Goal: Find specific page/section: Find specific page/section

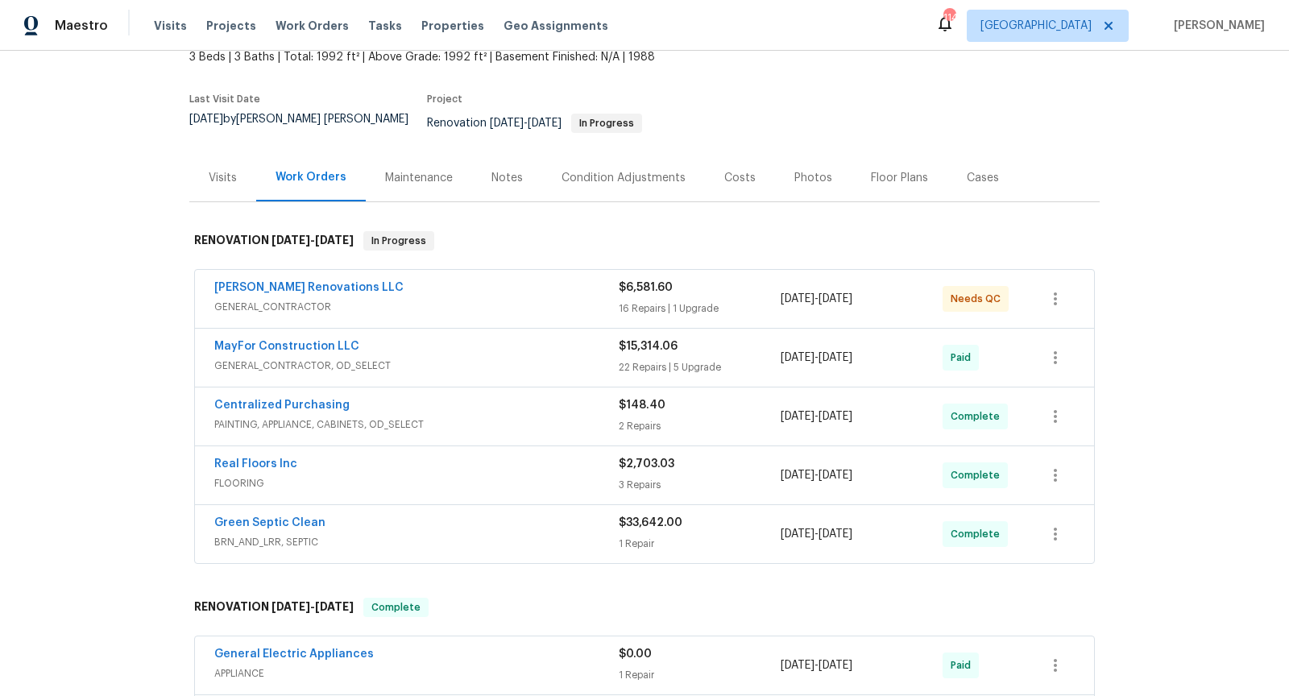
scroll to position [103, 0]
click at [443, 513] on div "Green Septic Clean" at bounding box center [416, 522] width 404 height 19
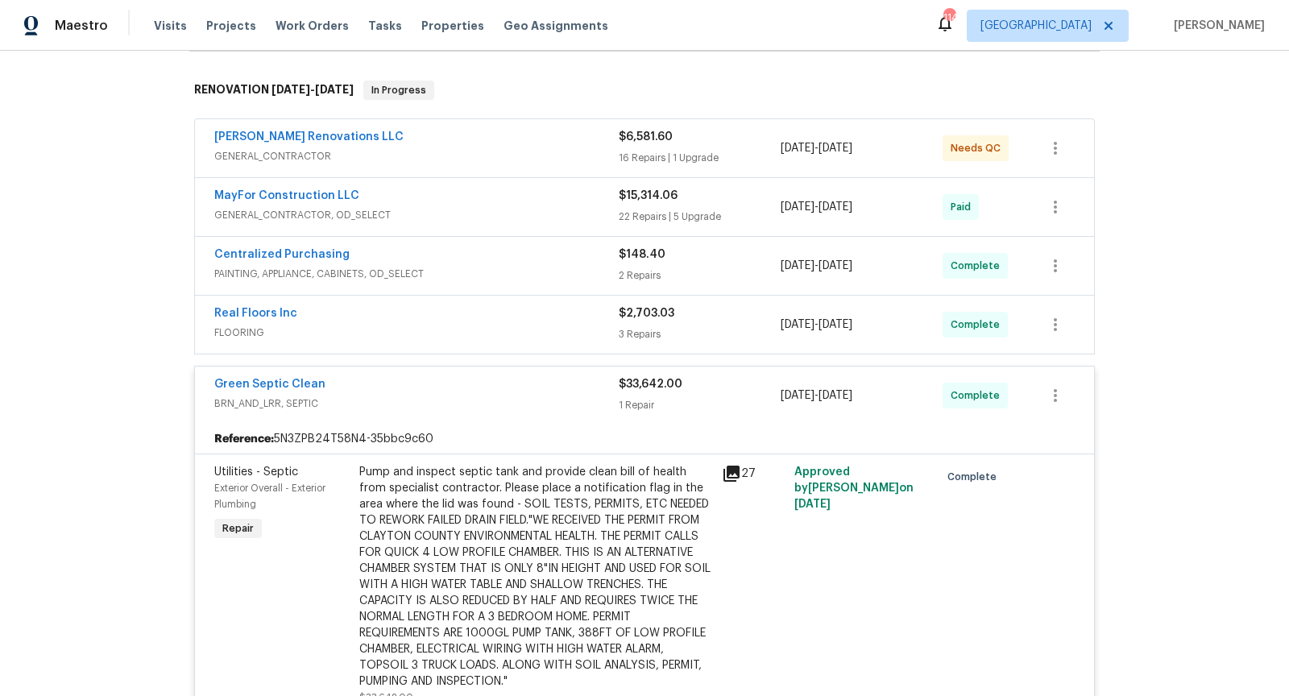
scroll to position [237, 0]
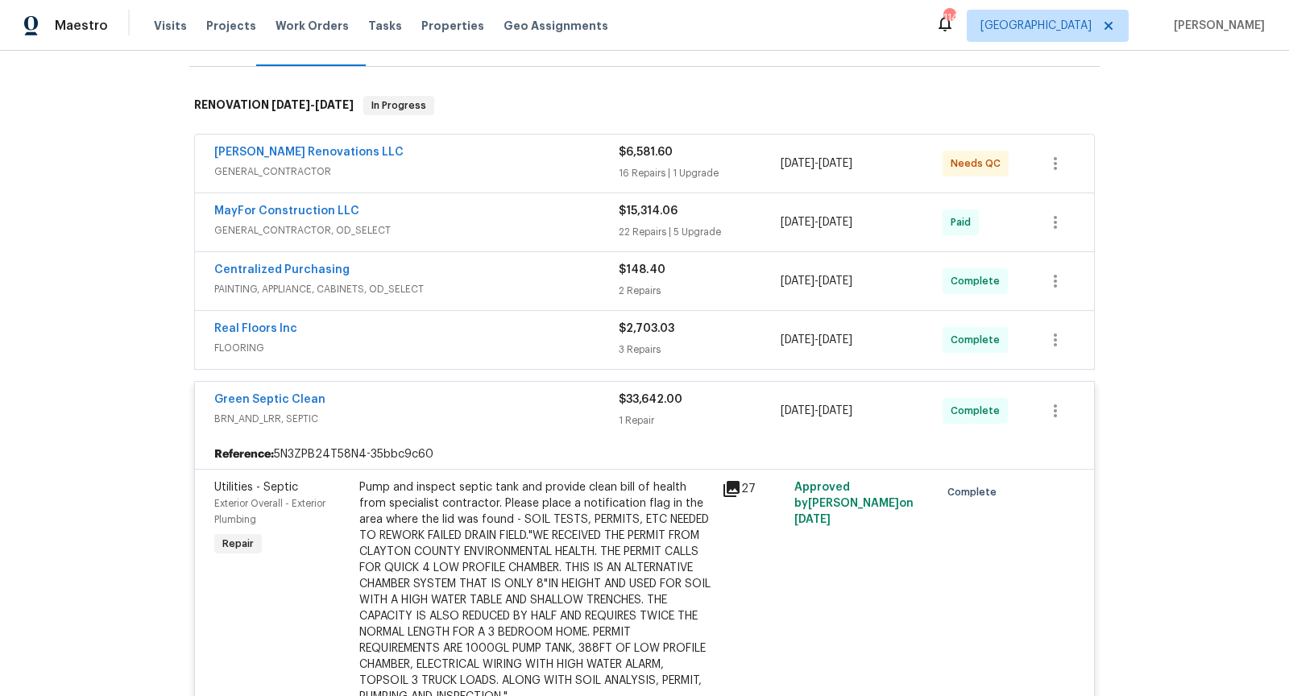
click at [398, 321] on div "Real Floors Inc" at bounding box center [416, 330] width 404 height 19
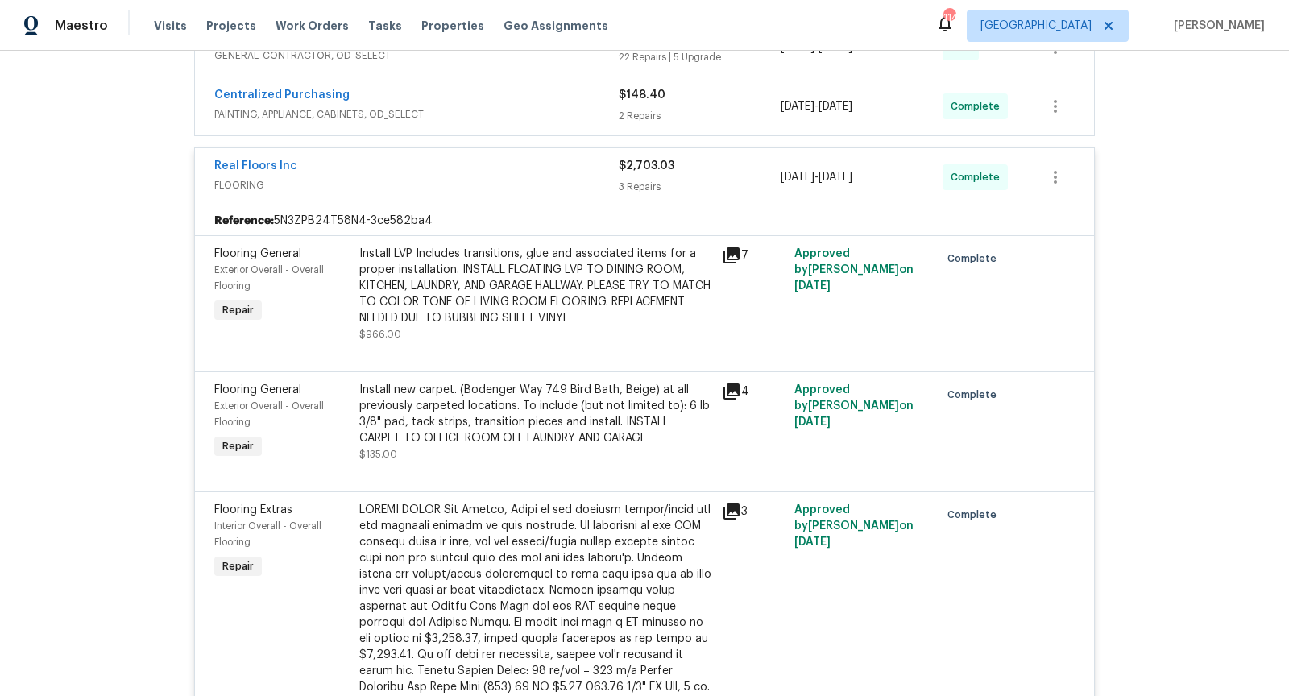
scroll to position [175, 0]
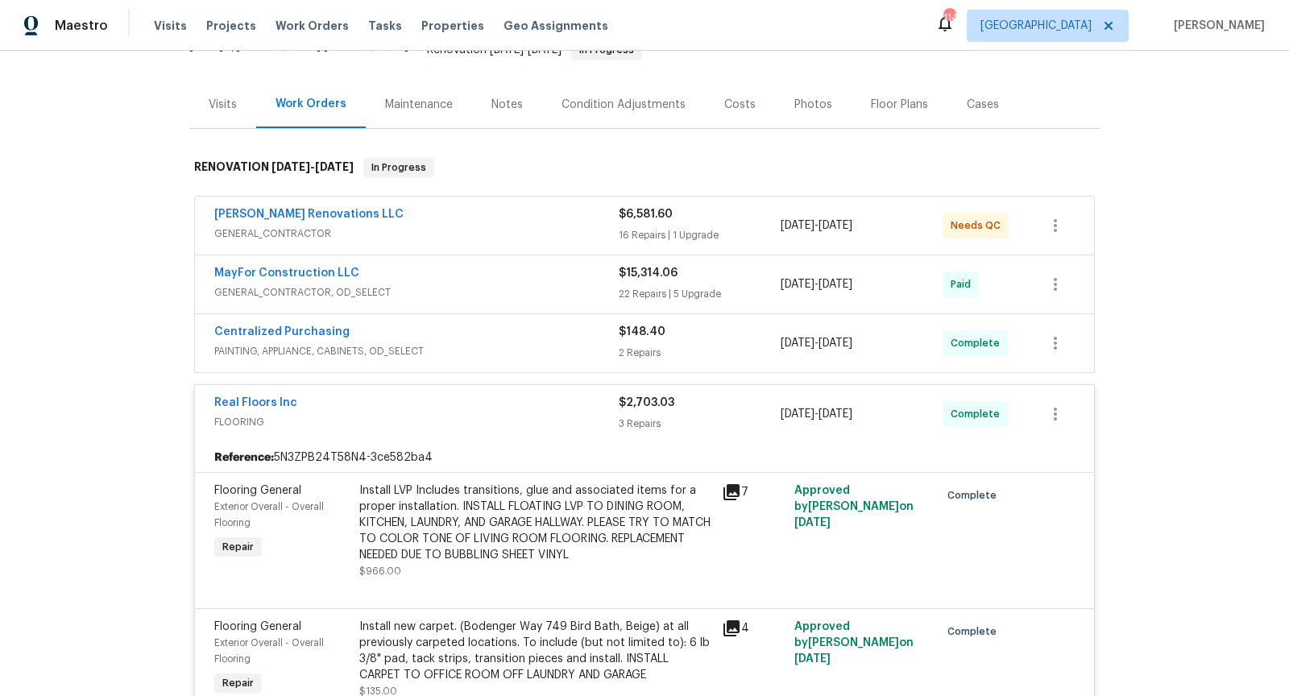
click at [452, 265] on div "MayFor Construction LLC" at bounding box center [416, 274] width 404 height 19
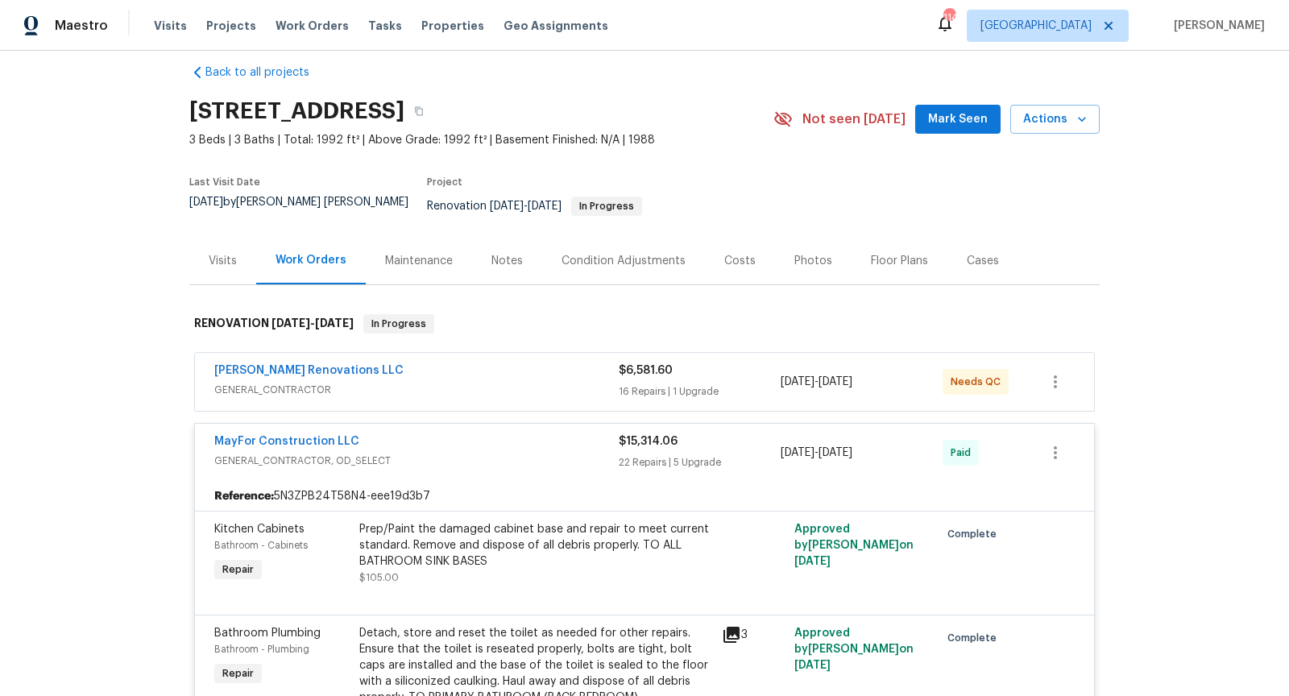
scroll to position [11, 0]
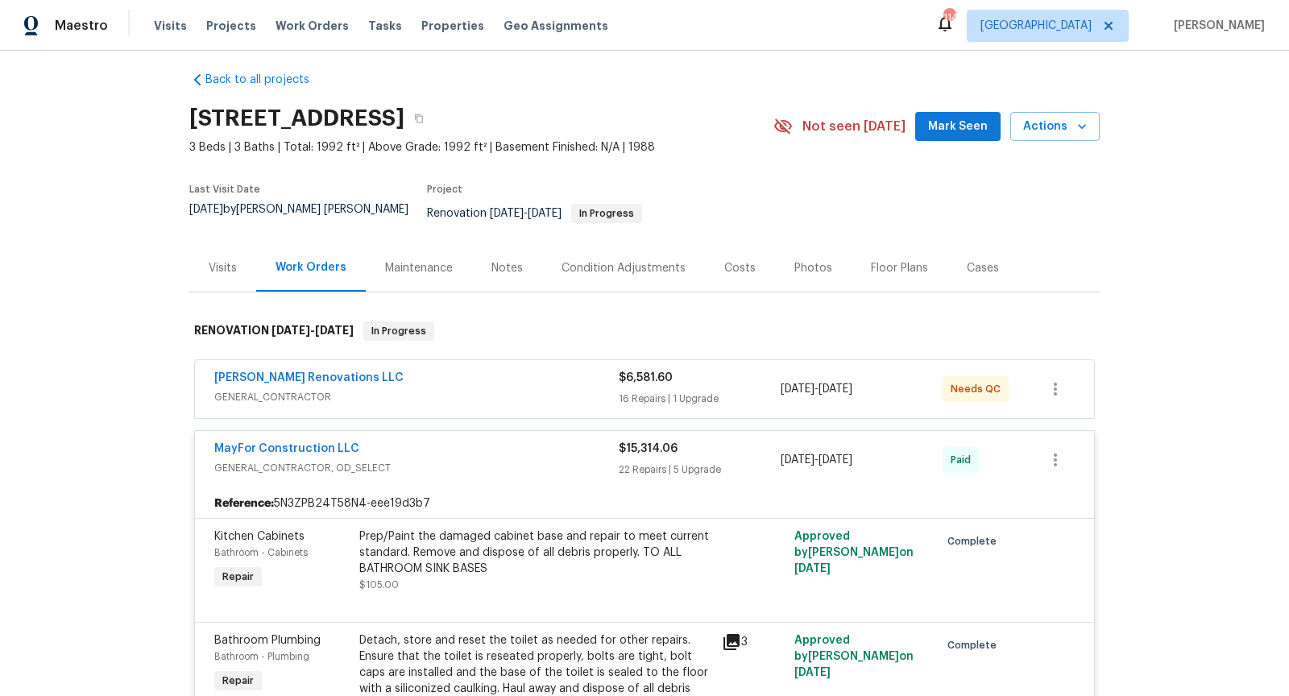
click at [514, 460] on span "GENERAL_CONTRACTOR, OD_SELECT" at bounding box center [416, 468] width 404 height 16
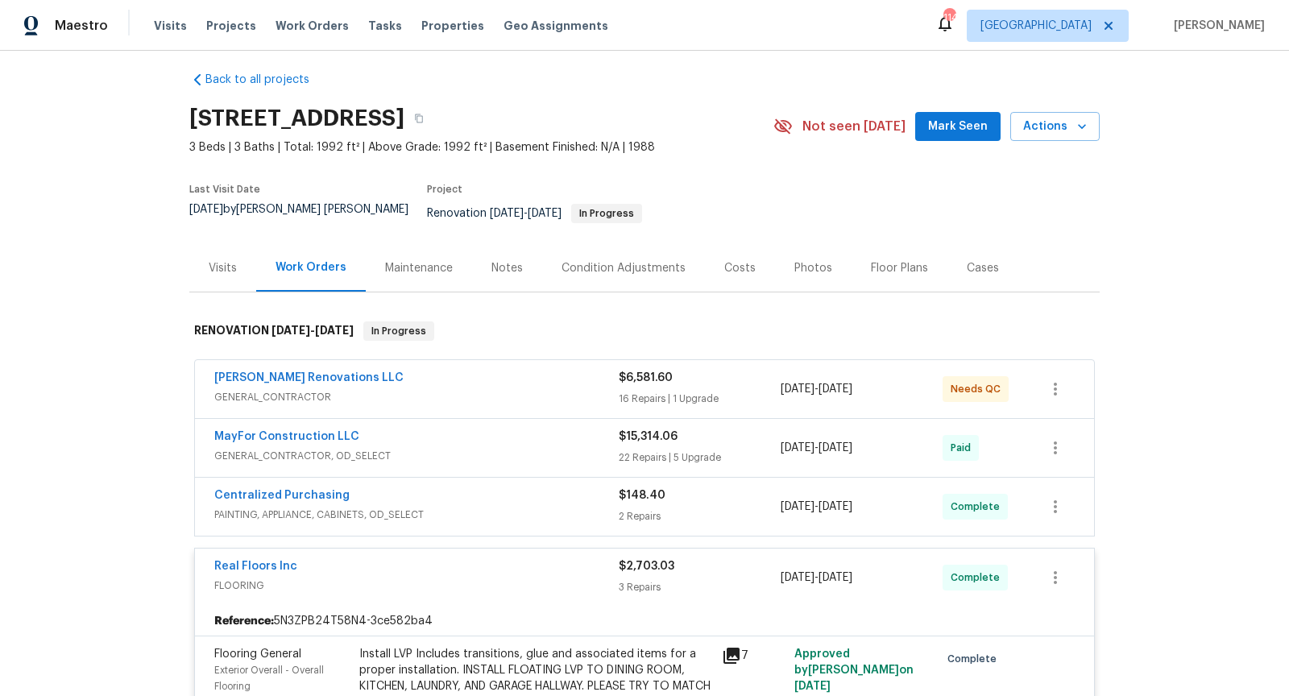
click at [510, 389] on span "GENERAL_CONTRACTOR" at bounding box center [416, 397] width 404 height 16
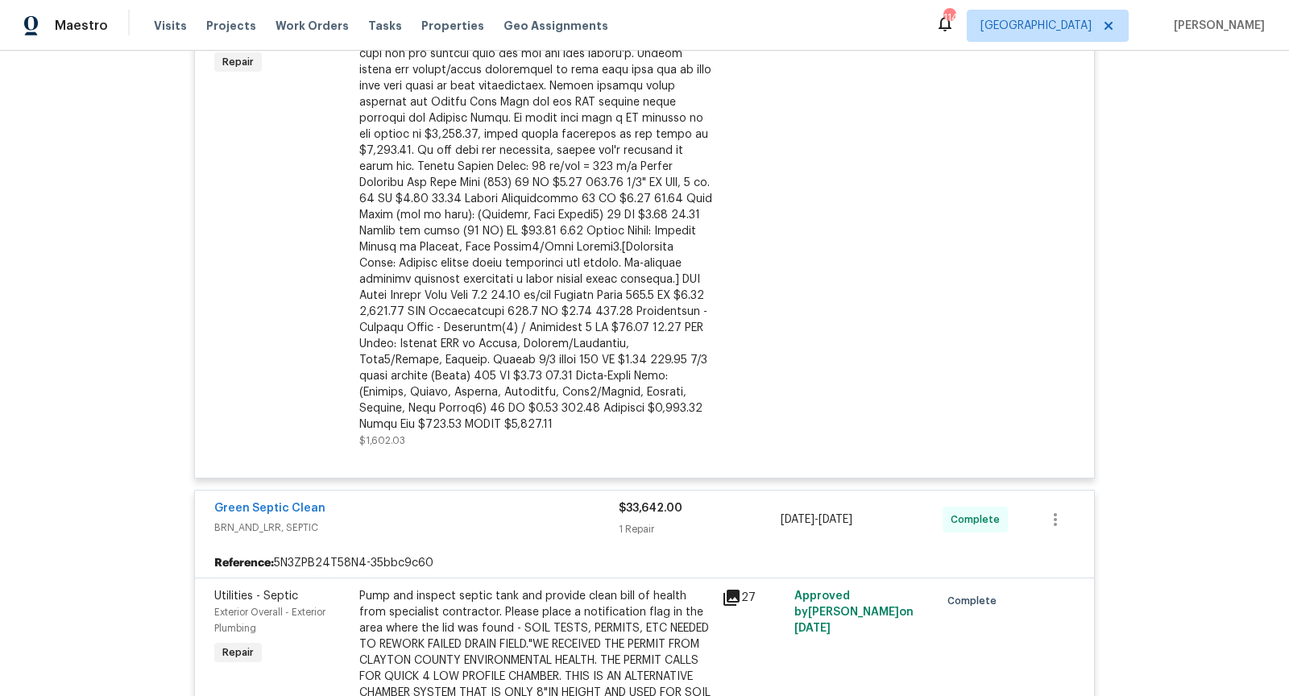
scroll to position [4718, 0]
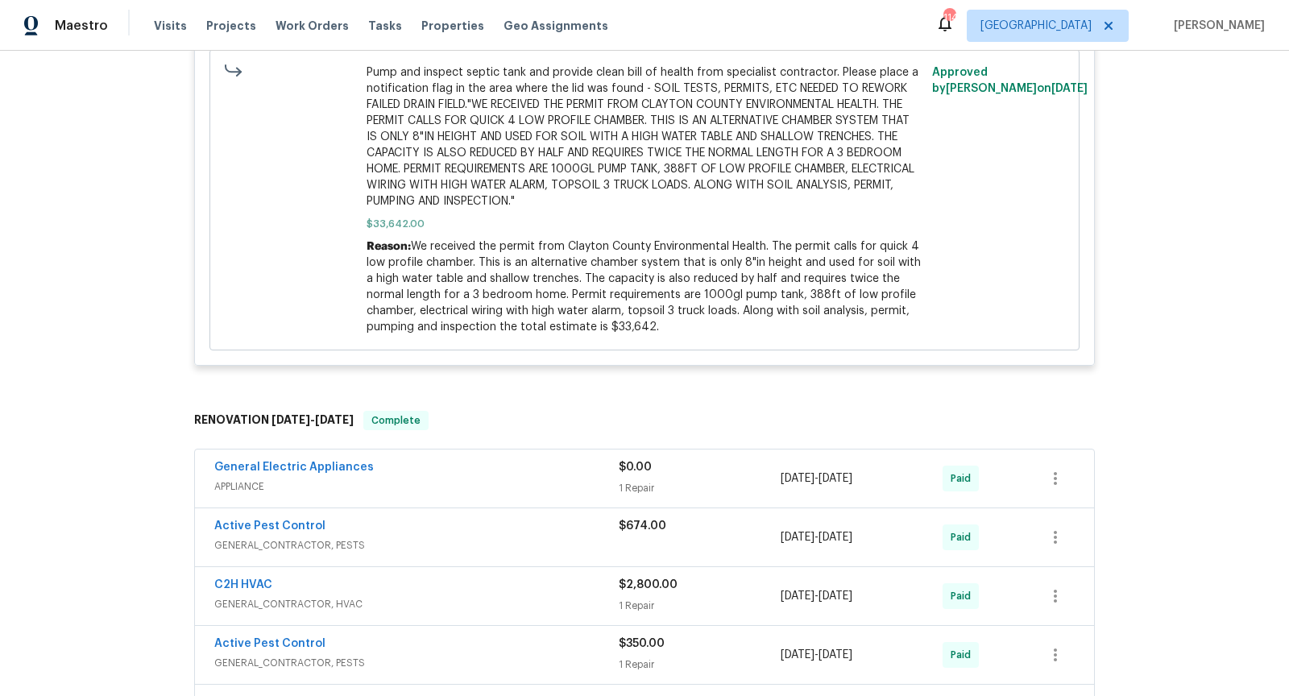
click at [478, 596] on span "GENERAL_CONTRACTOR, HVAC" at bounding box center [416, 604] width 404 height 16
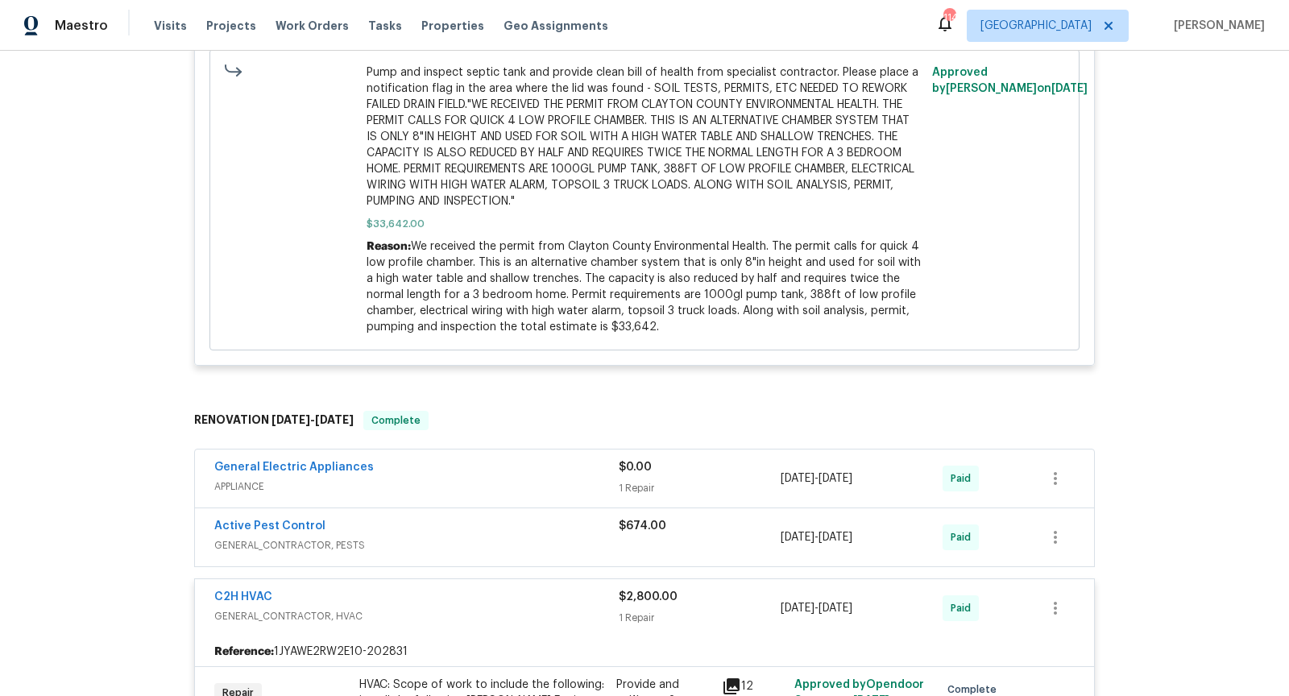
click at [481, 589] on div "C2H HVAC" at bounding box center [416, 598] width 404 height 19
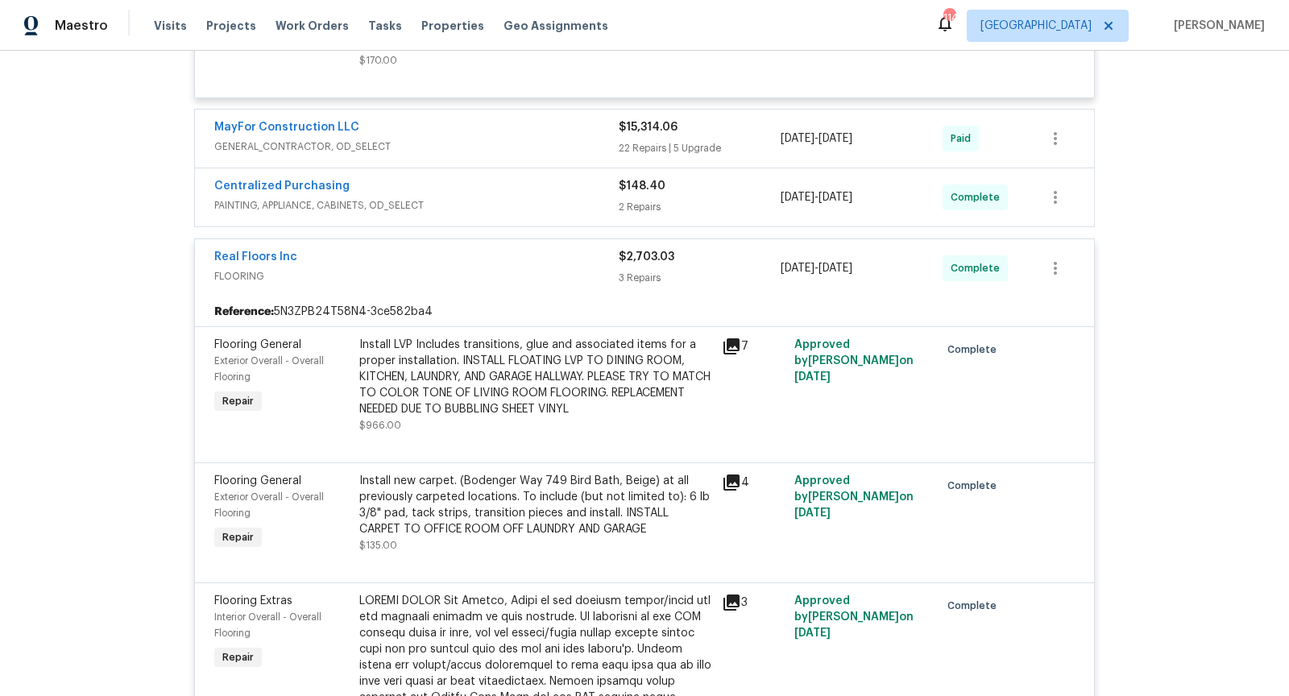
scroll to position [3247, 0]
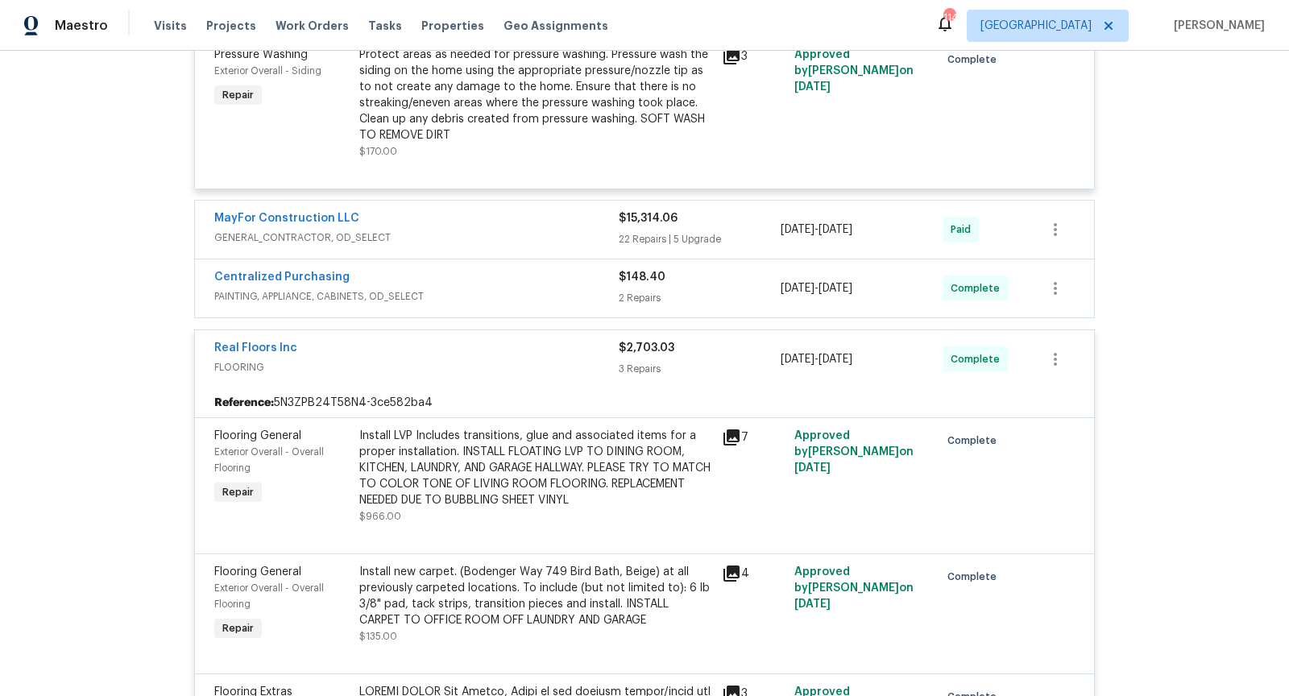
click at [517, 230] on span "GENERAL_CONTRACTOR, OD_SELECT" at bounding box center [416, 238] width 404 height 16
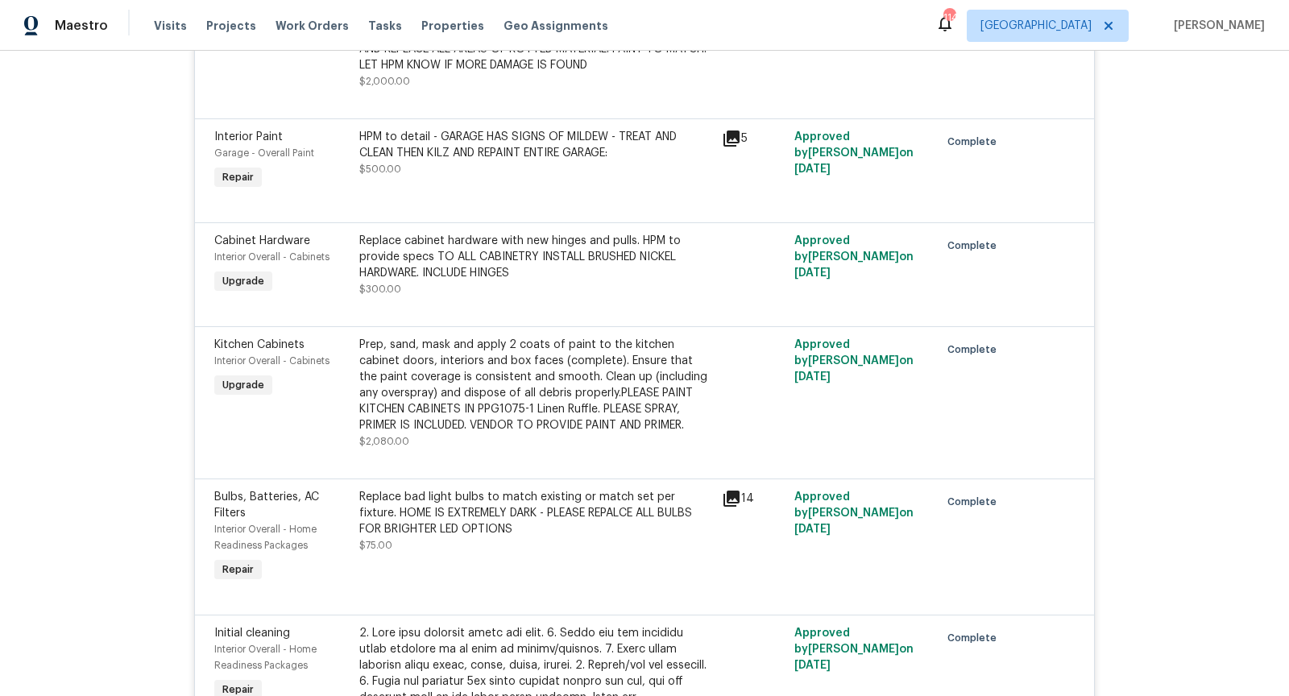
scroll to position [5624, 0]
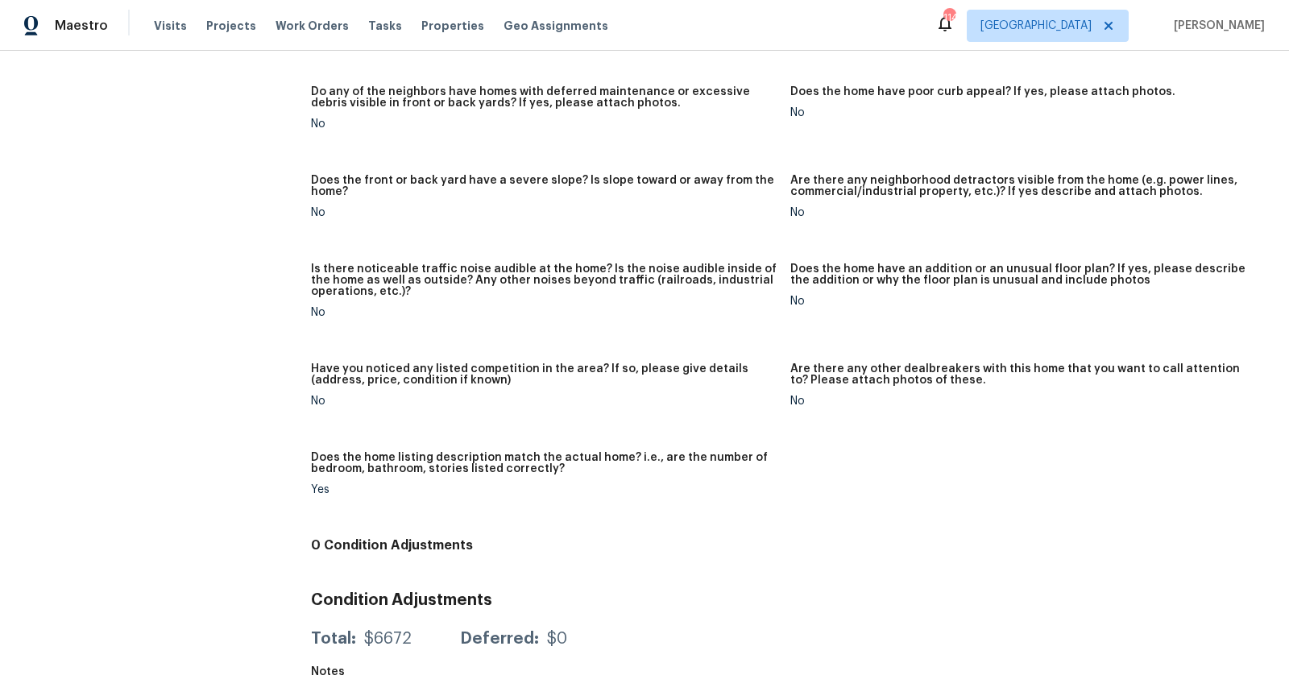
scroll to position [137, 0]
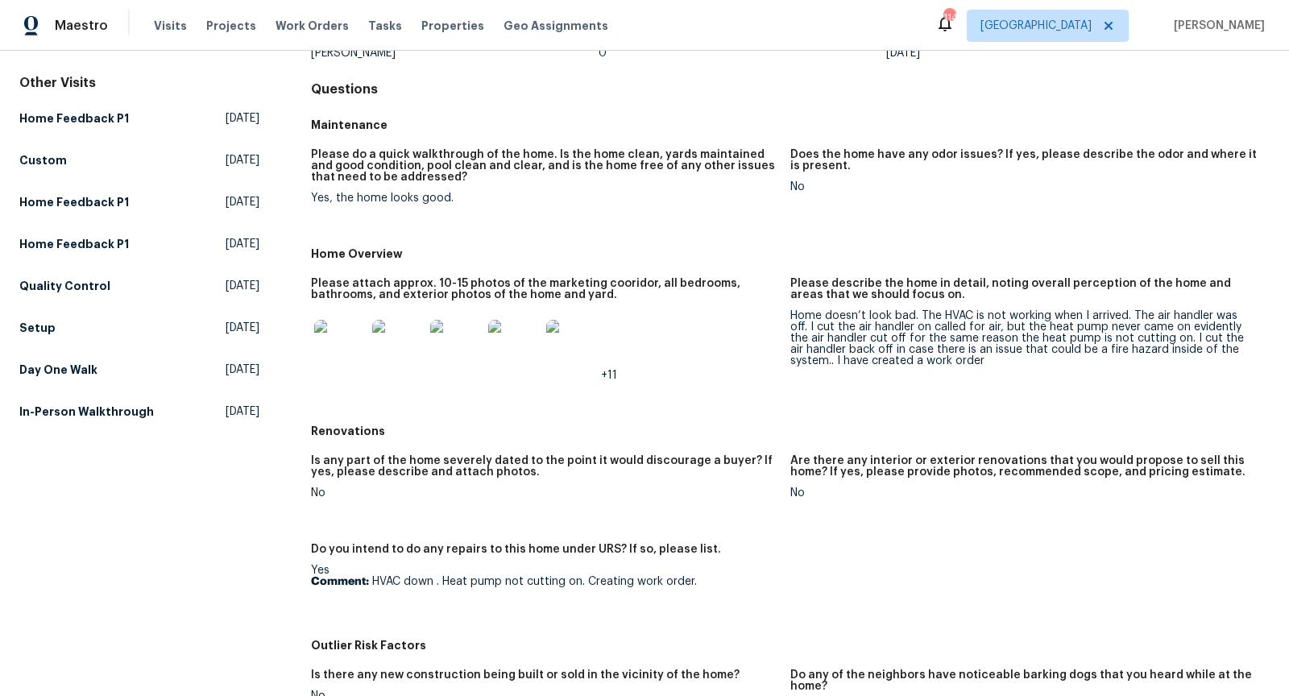
click at [348, 343] on img at bounding box center [340, 346] width 52 height 52
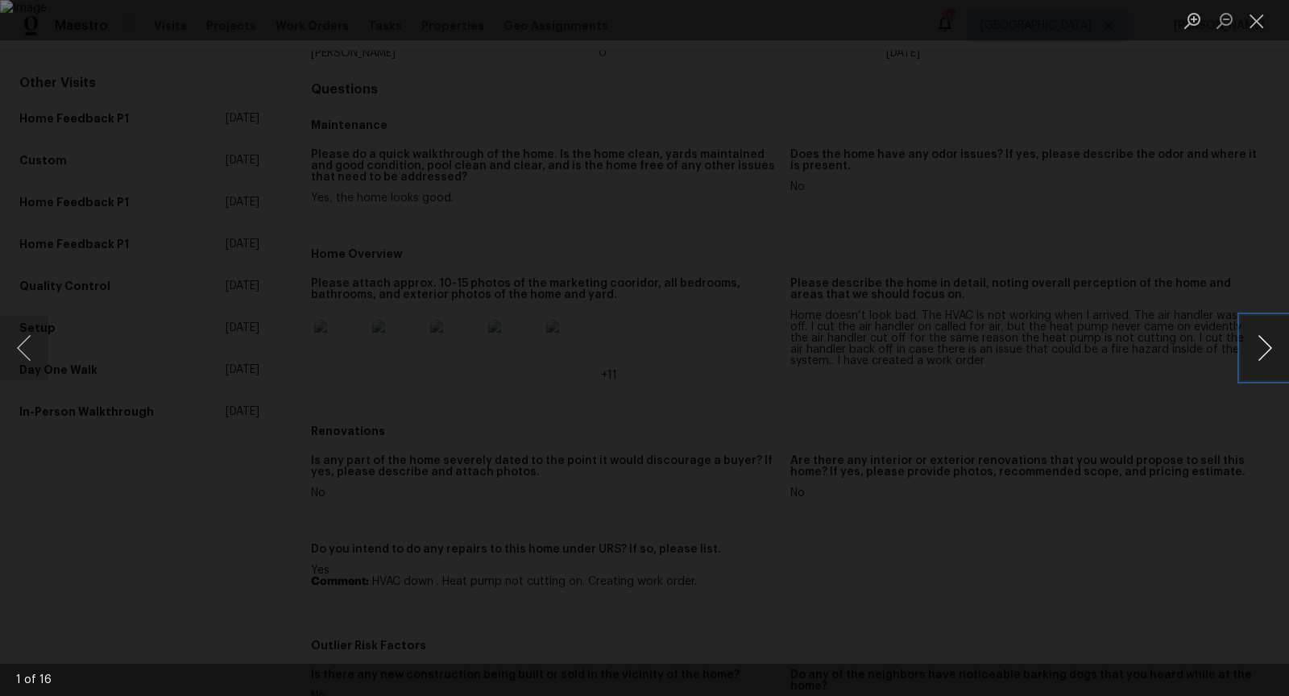
click at [1258, 334] on button "Next image" at bounding box center [1264, 348] width 48 height 64
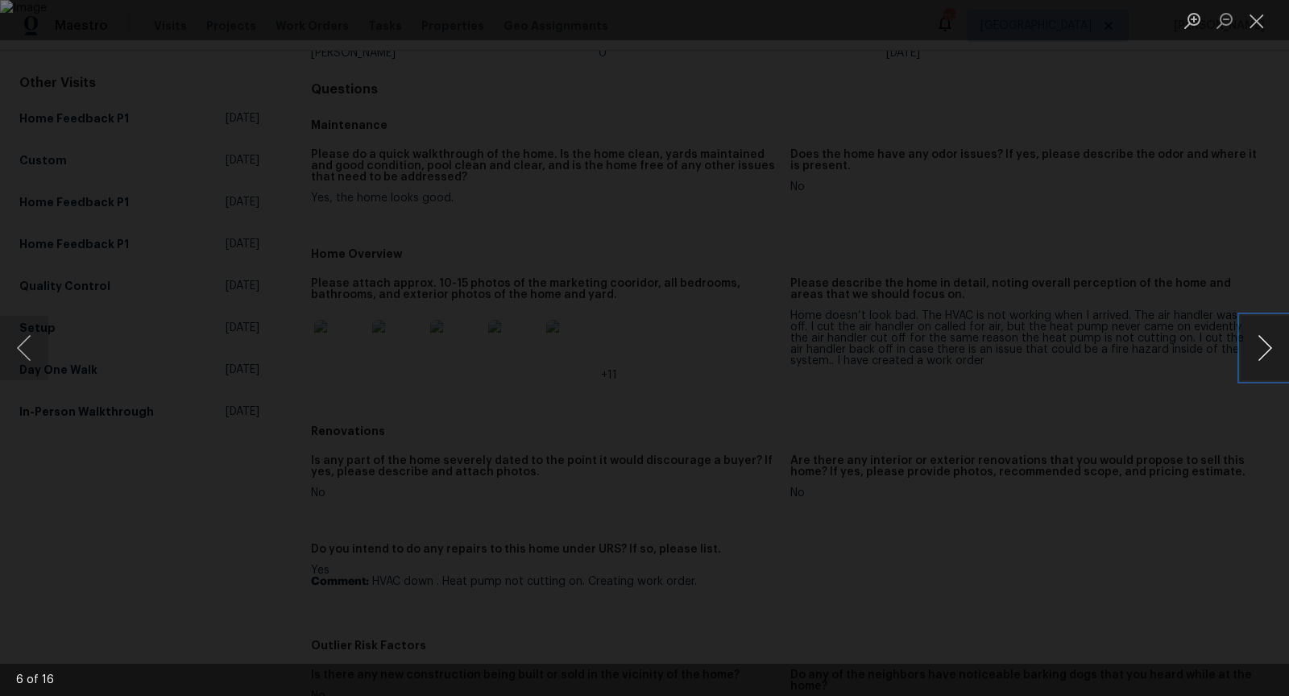
click at [1258, 334] on button "Next image" at bounding box center [1264, 348] width 48 height 64
click at [24, 345] on button "Previous image" at bounding box center [24, 348] width 48 height 64
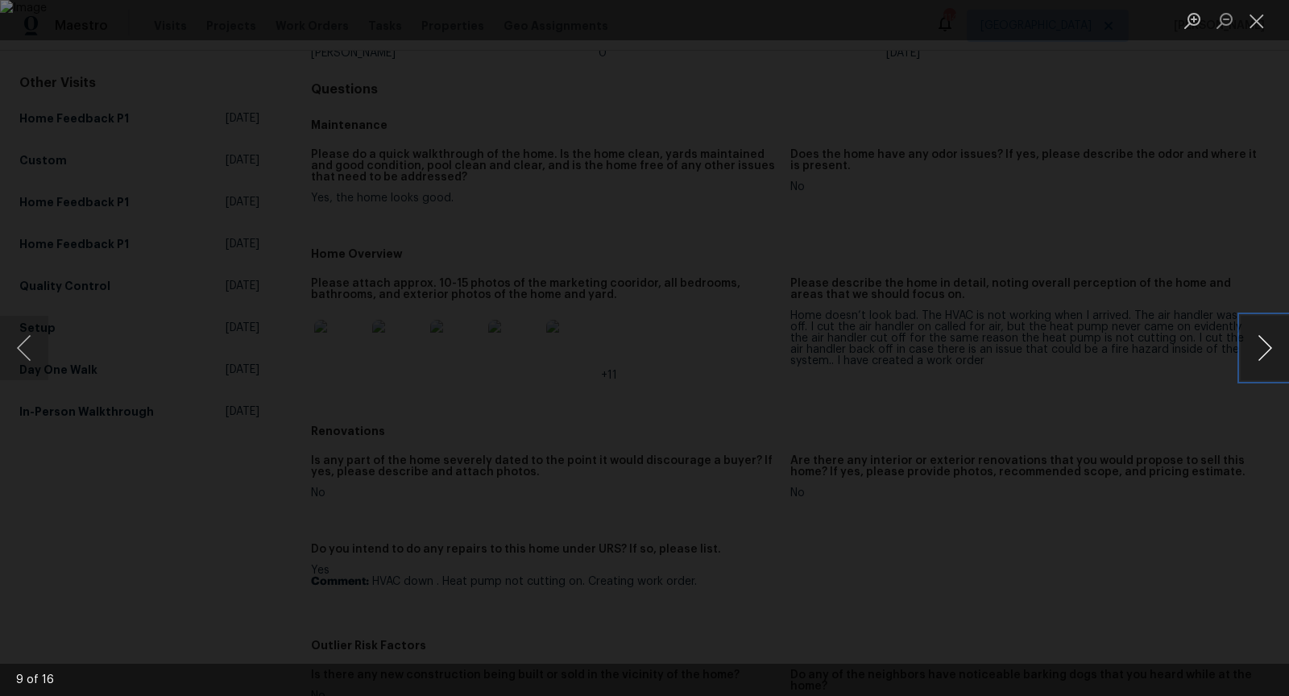
click at [1264, 350] on button "Next image" at bounding box center [1264, 348] width 48 height 64
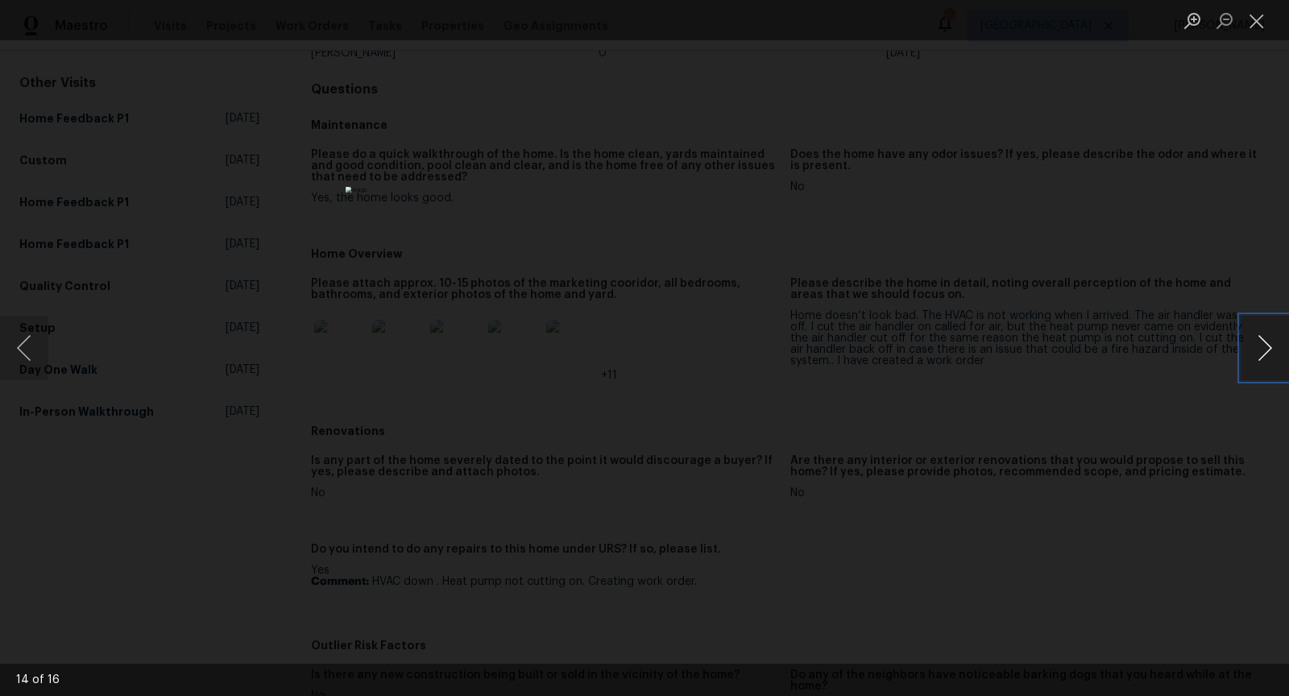
click at [1264, 350] on button "Next image" at bounding box center [1264, 348] width 48 height 64
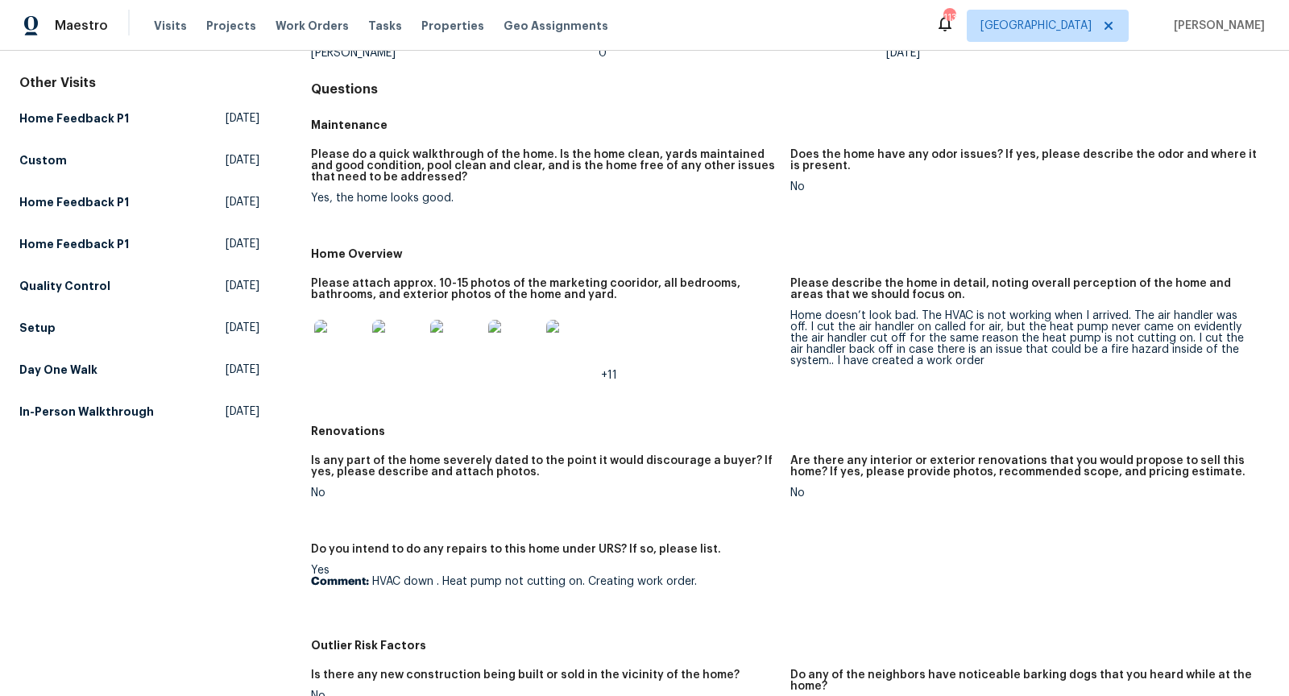
scroll to position [135, 0]
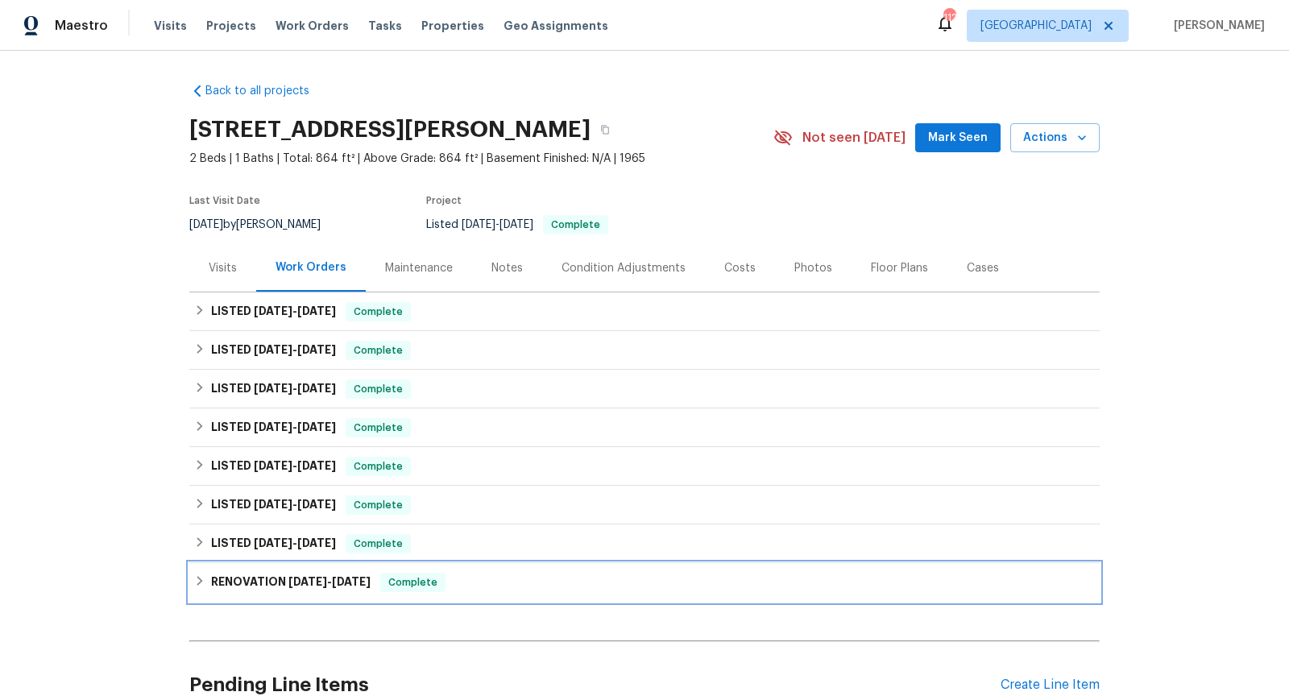
click at [306, 579] on span "[DATE]" at bounding box center [307, 581] width 39 height 11
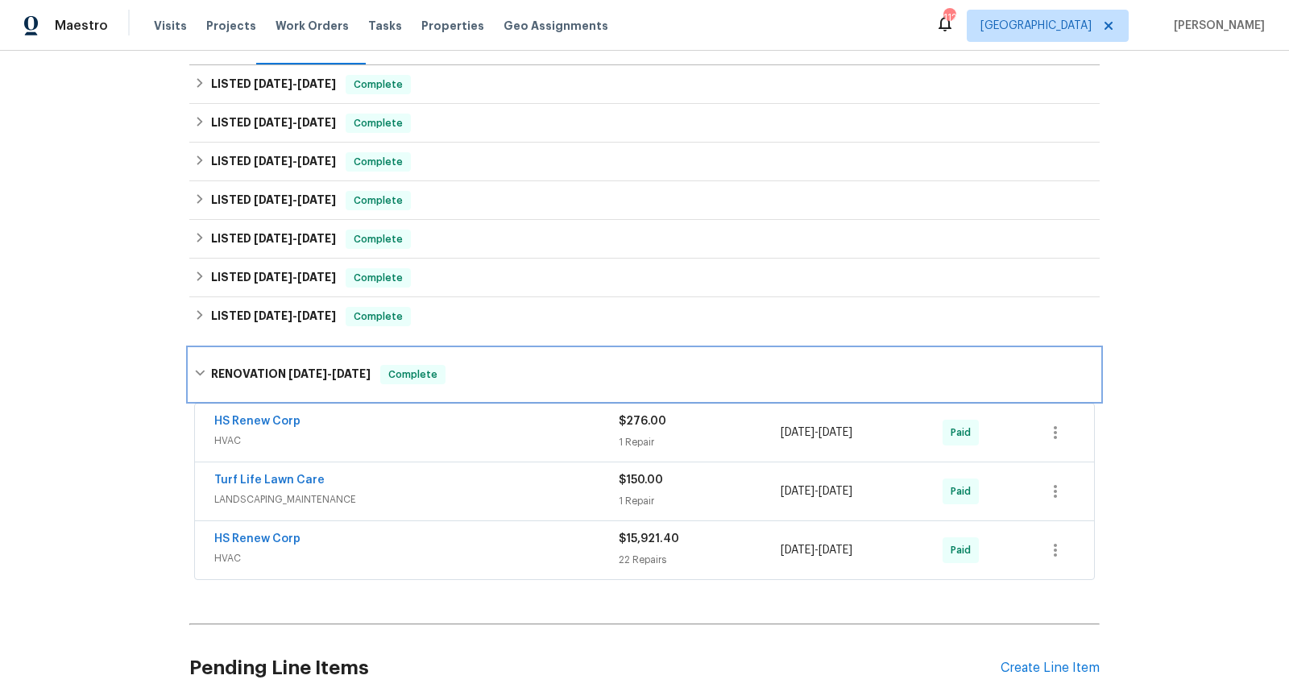
scroll to position [230, 0]
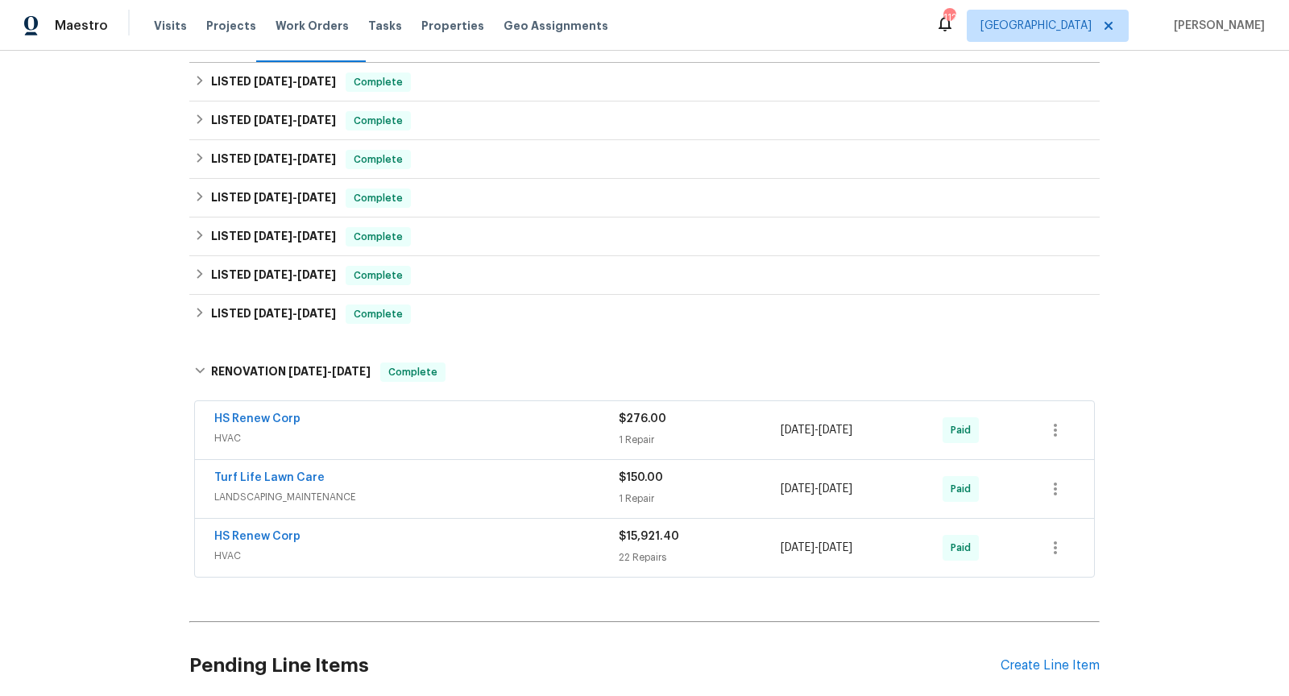
click at [387, 553] on span "HVAC" at bounding box center [416, 556] width 404 height 16
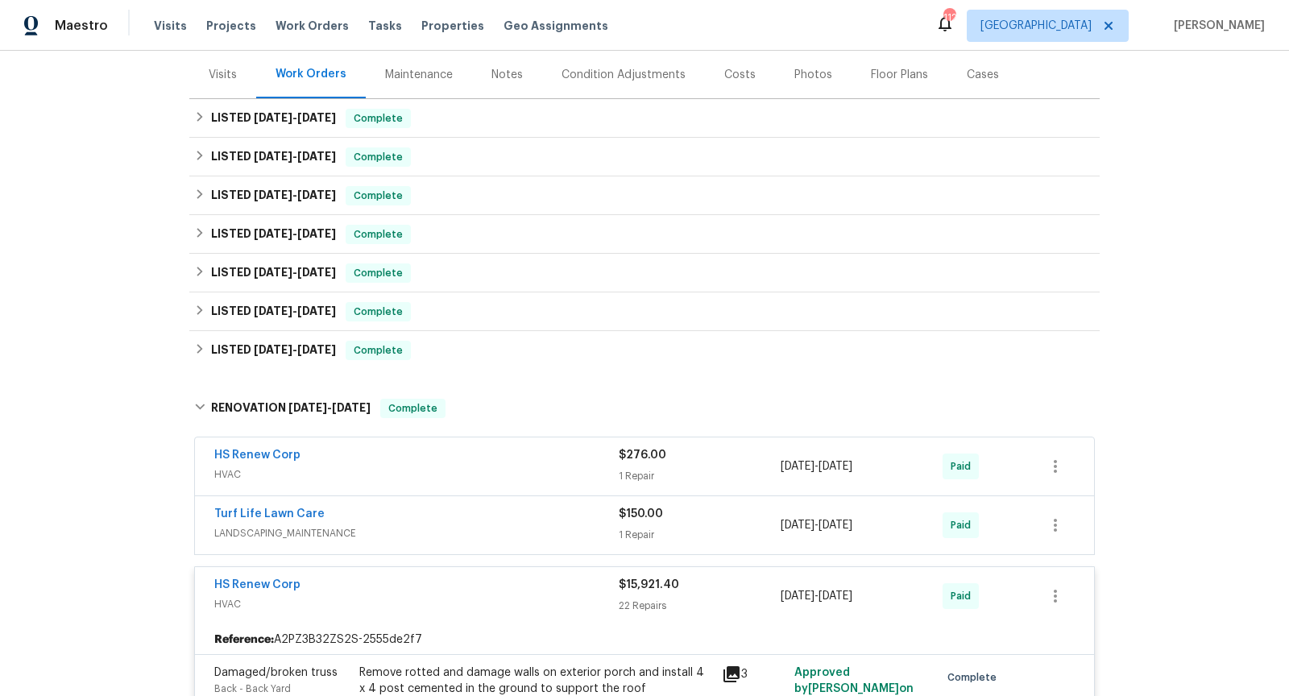
scroll to position [0, 0]
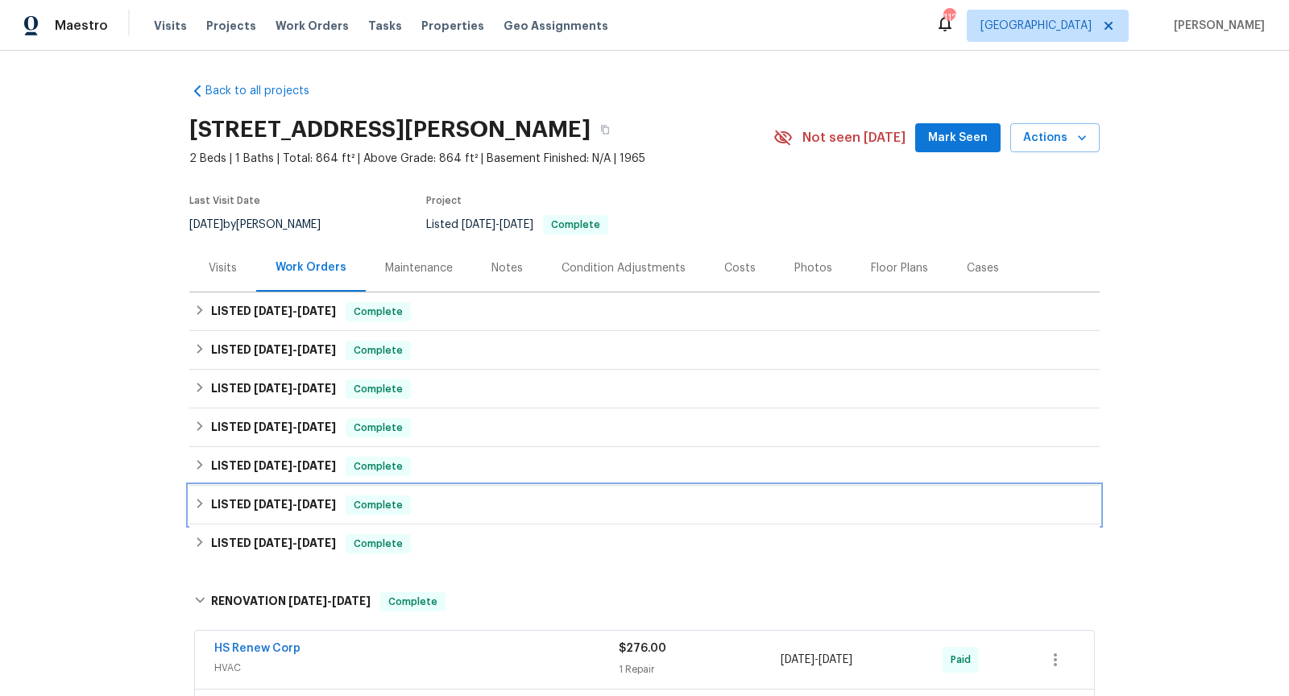
click at [475, 520] on div "LISTED [DATE] - [DATE] Complete" at bounding box center [644, 505] width 910 height 39
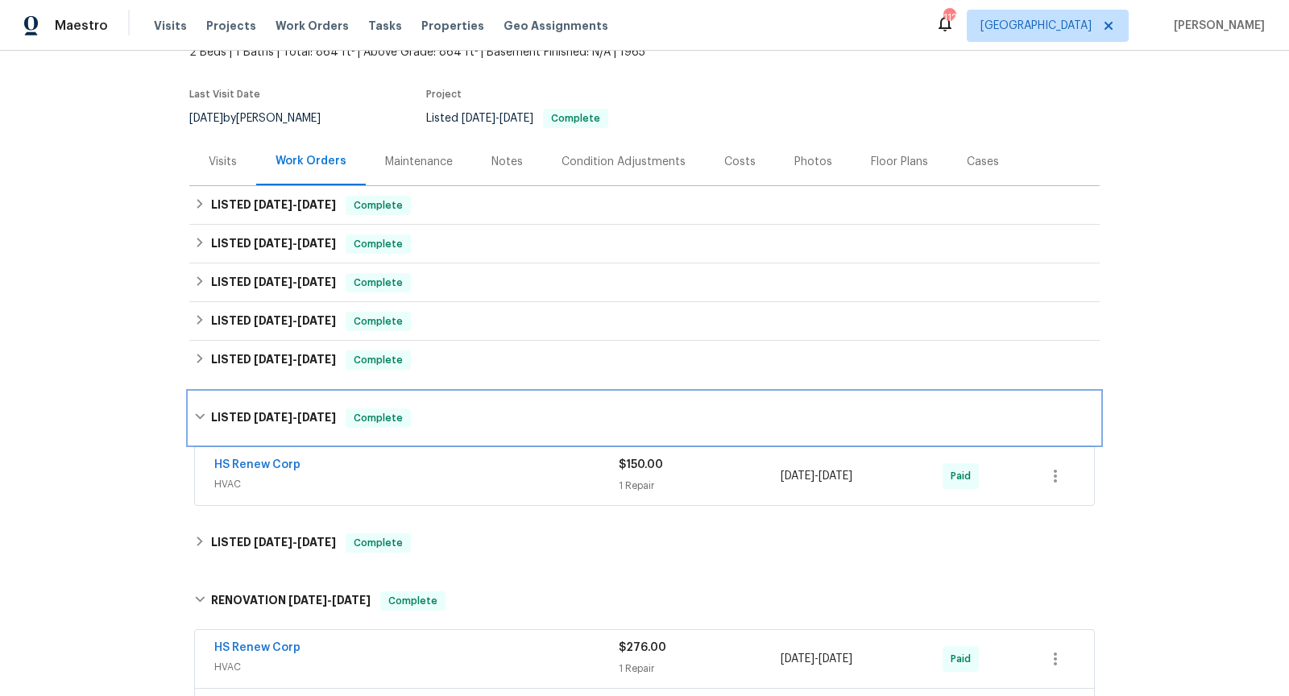
scroll to position [134, 0]
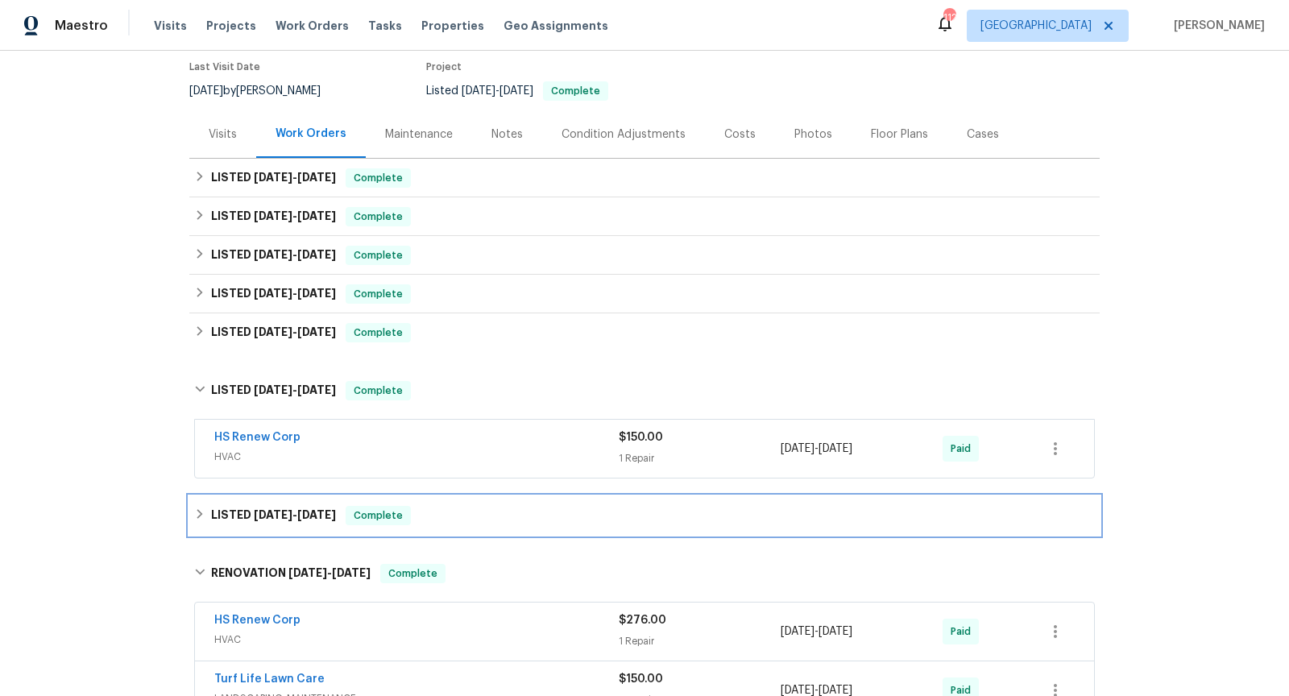
click at [511, 532] on div "LISTED [DATE] - [DATE] Complete" at bounding box center [644, 515] width 910 height 39
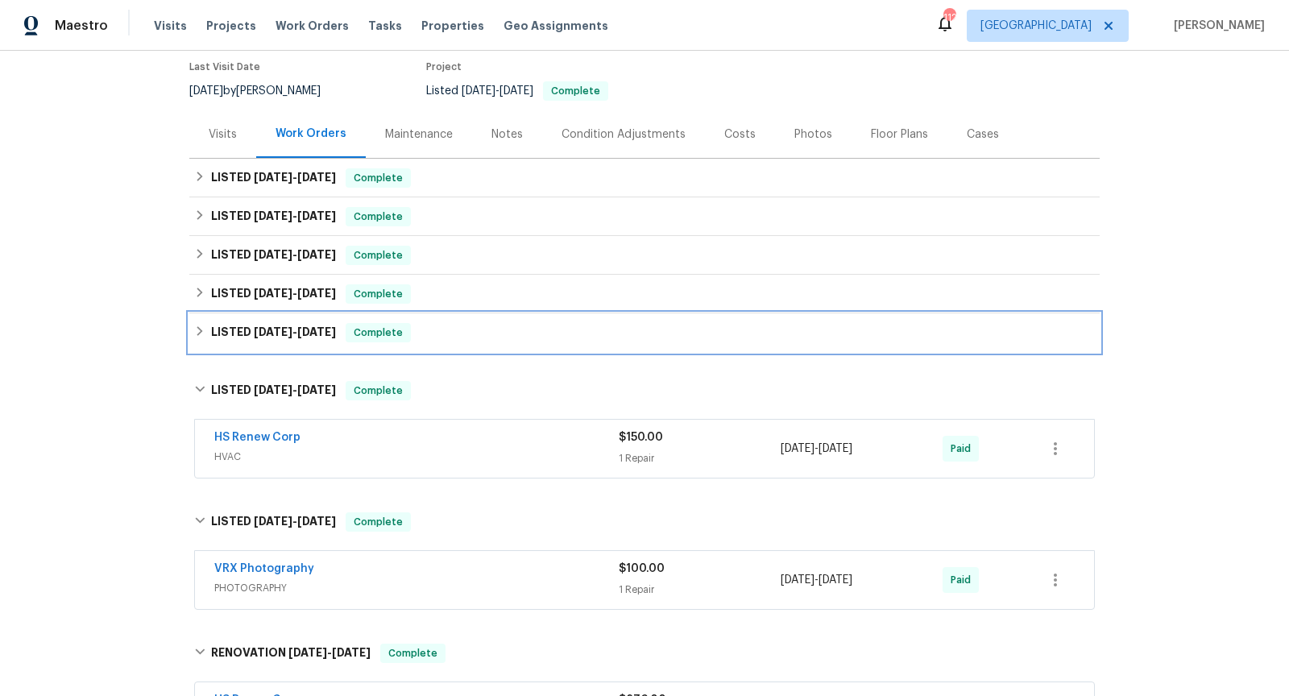
click at [483, 338] on div "LISTED [DATE] - [DATE] Complete" at bounding box center [644, 332] width 900 height 19
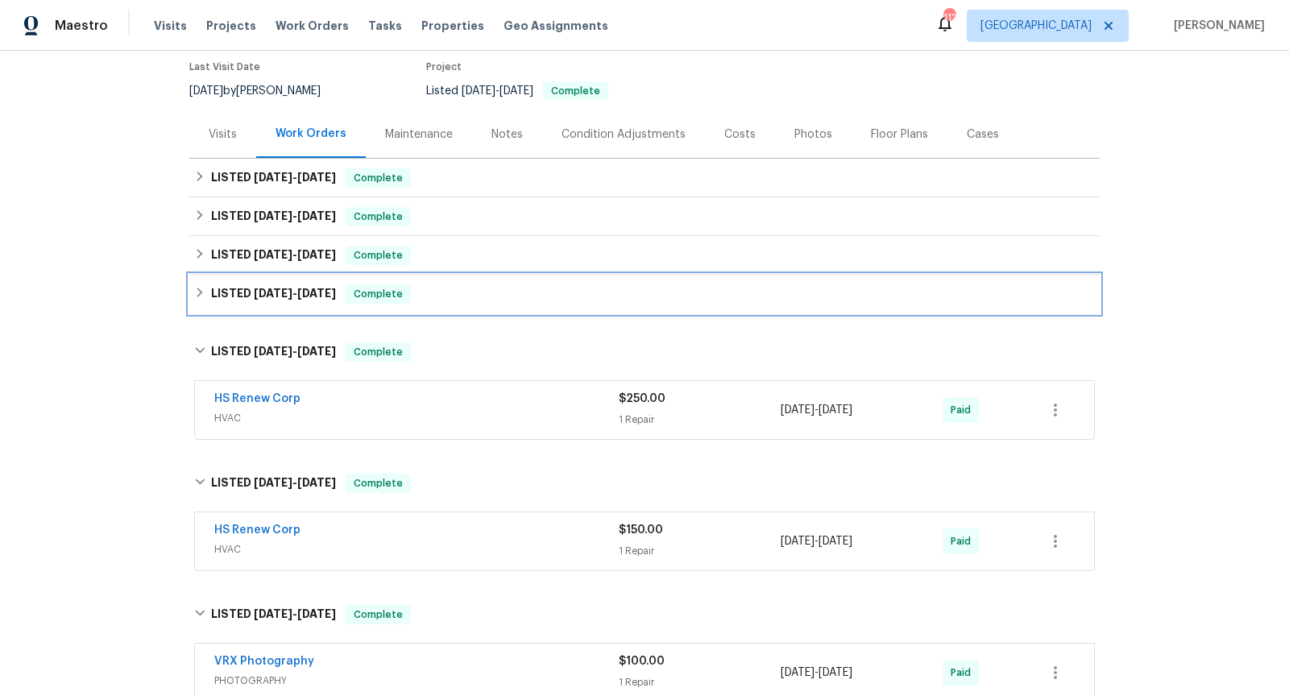
click at [505, 305] on div "LISTED [DATE] - [DATE] Complete" at bounding box center [644, 294] width 910 height 39
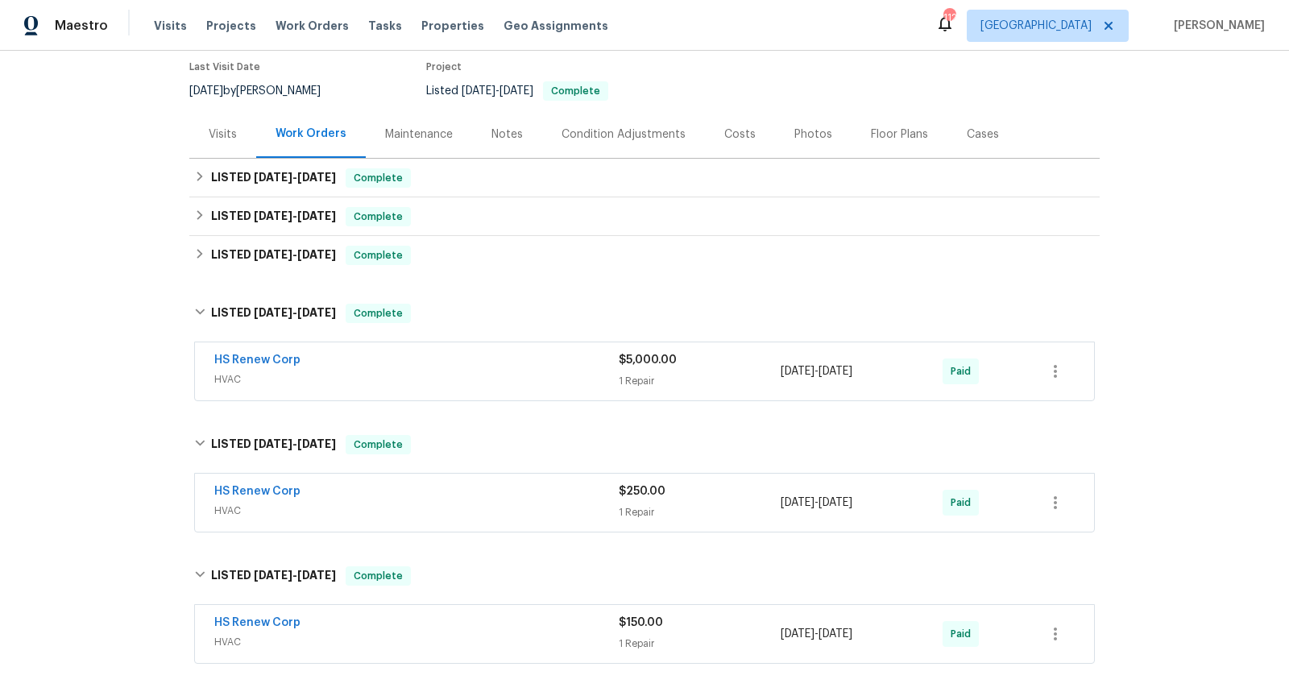
click at [482, 371] on span "HVAC" at bounding box center [416, 379] width 404 height 16
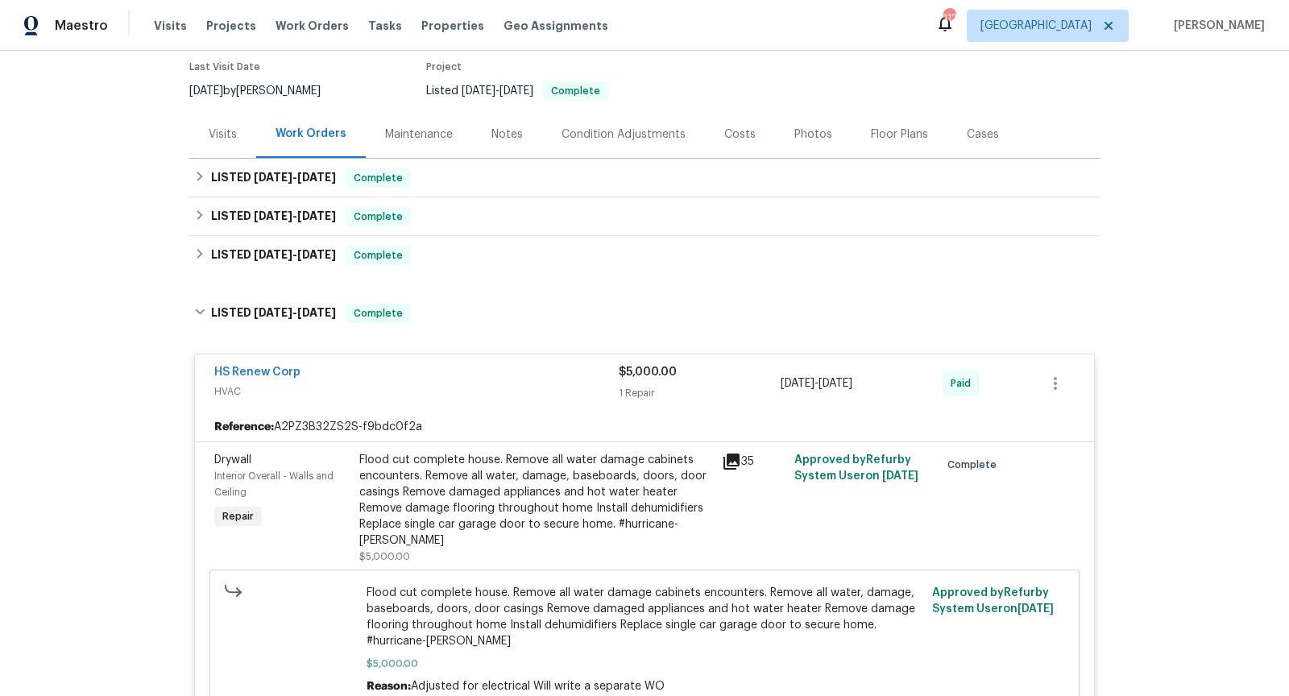
click at [321, 288] on div "LISTED [DATE] - [DATE] Complete HS Renew Corp HVAC $5,000.00 1 Repair [DATE] - …" at bounding box center [644, 514] width 910 height 453
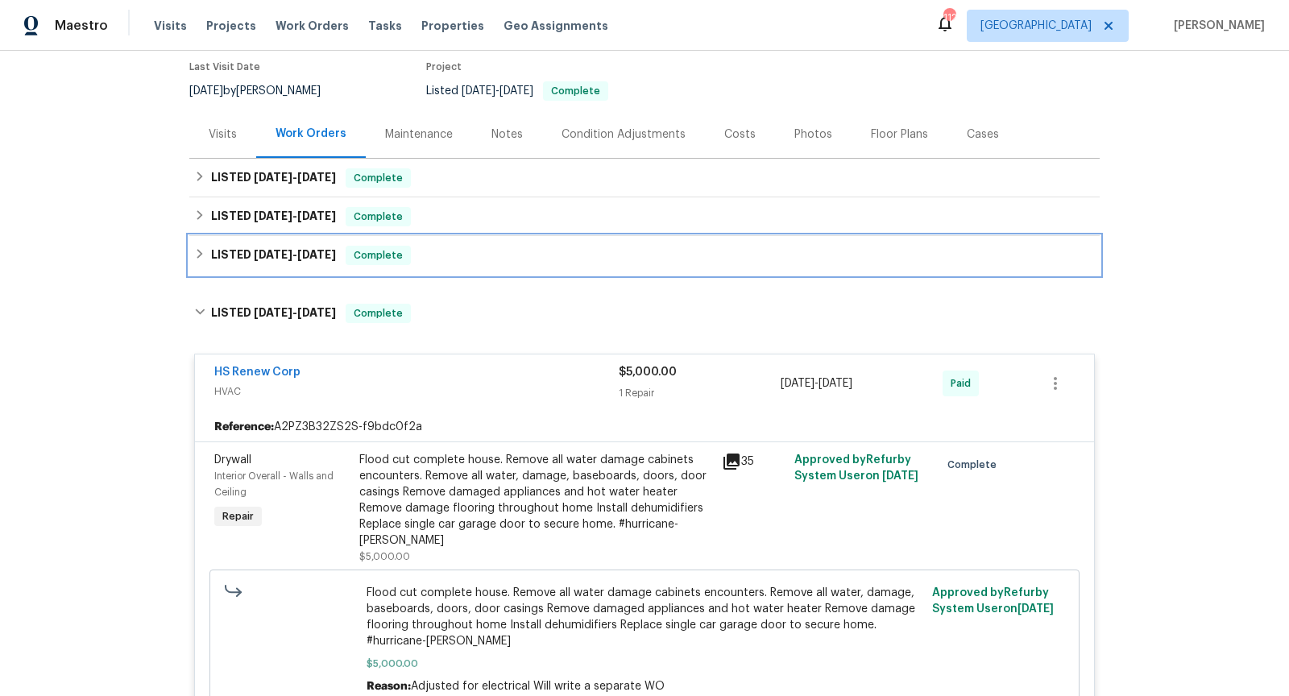
click at [308, 269] on div "LISTED [DATE] - [DATE] Complete" at bounding box center [644, 255] width 910 height 39
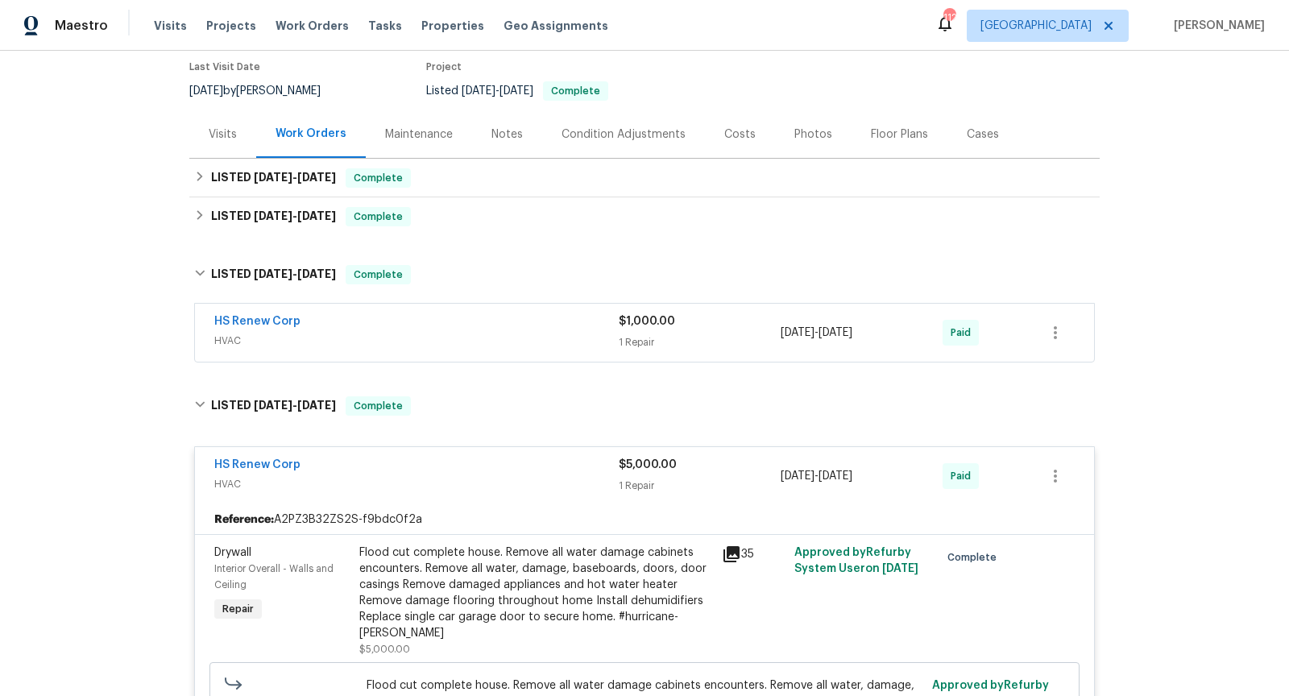
click at [391, 345] on span "HVAC" at bounding box center [416, 341] width 404 height 16
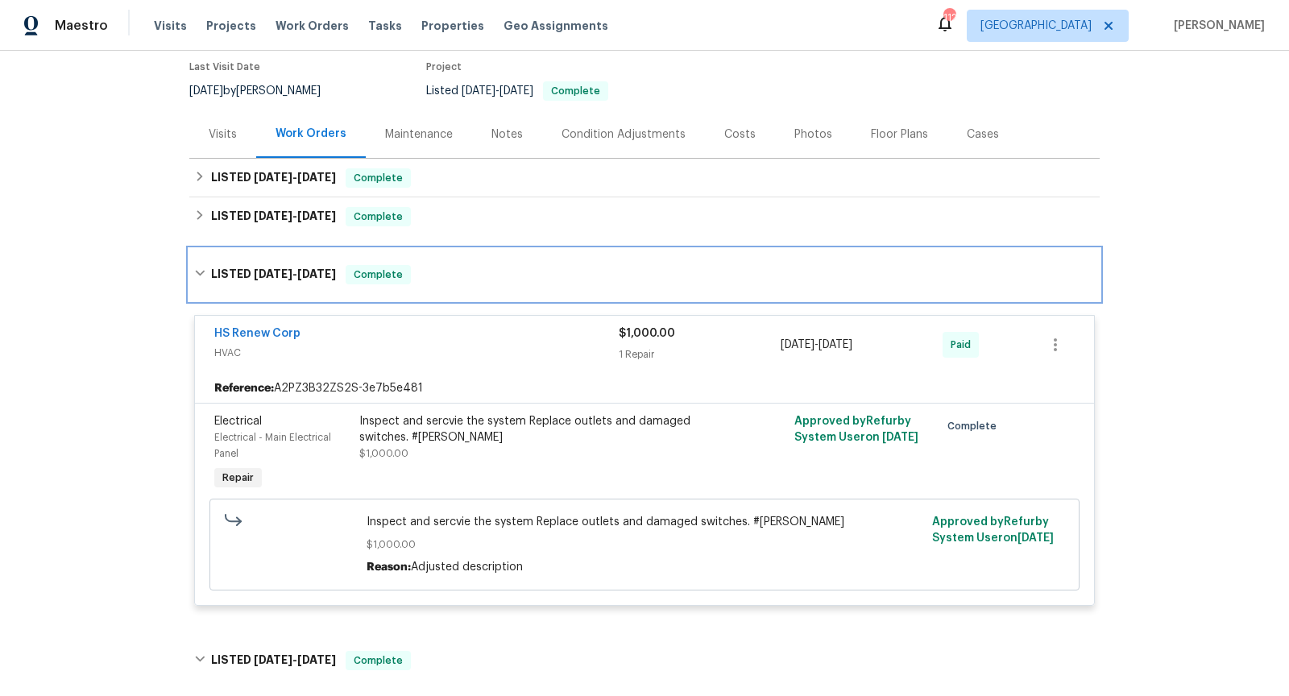
click at [295, 273] on span "[DATE] - [DATE]" at bounding box center [295, 273] width 82 height 11
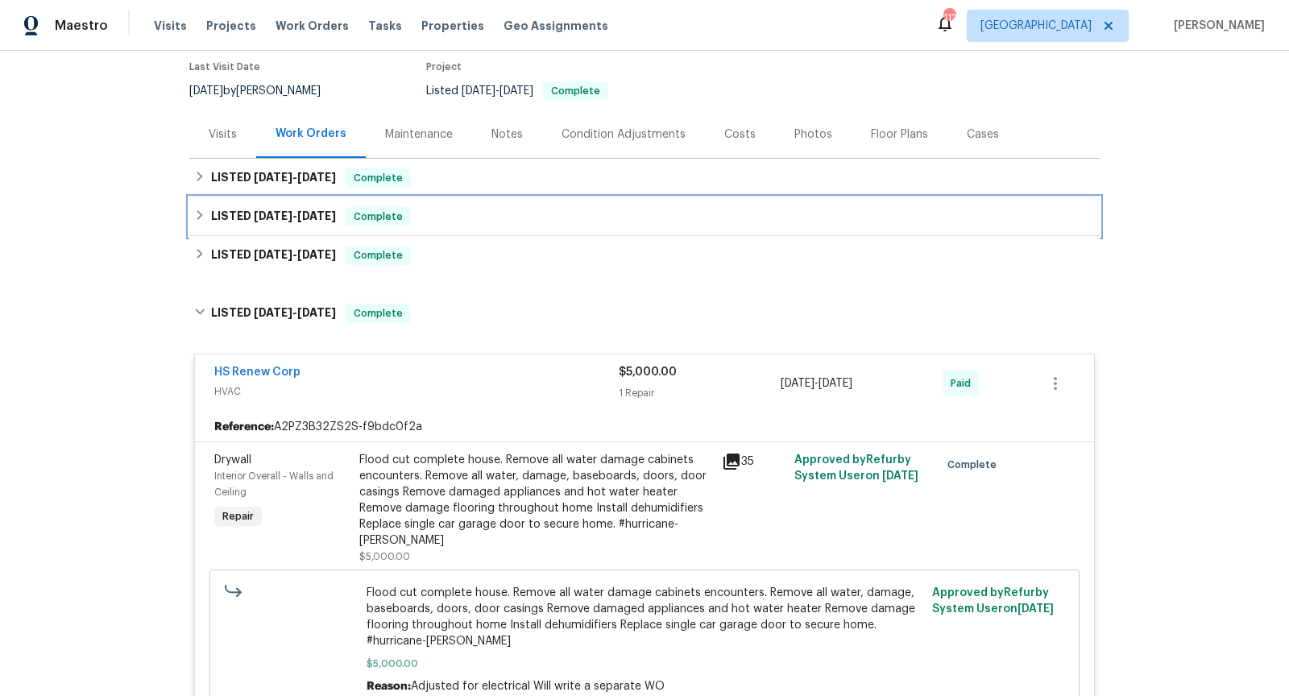
click at [302, 217] on span "[DATE] - [DATE]" at bounding box center [295, 215] width 82 height 11
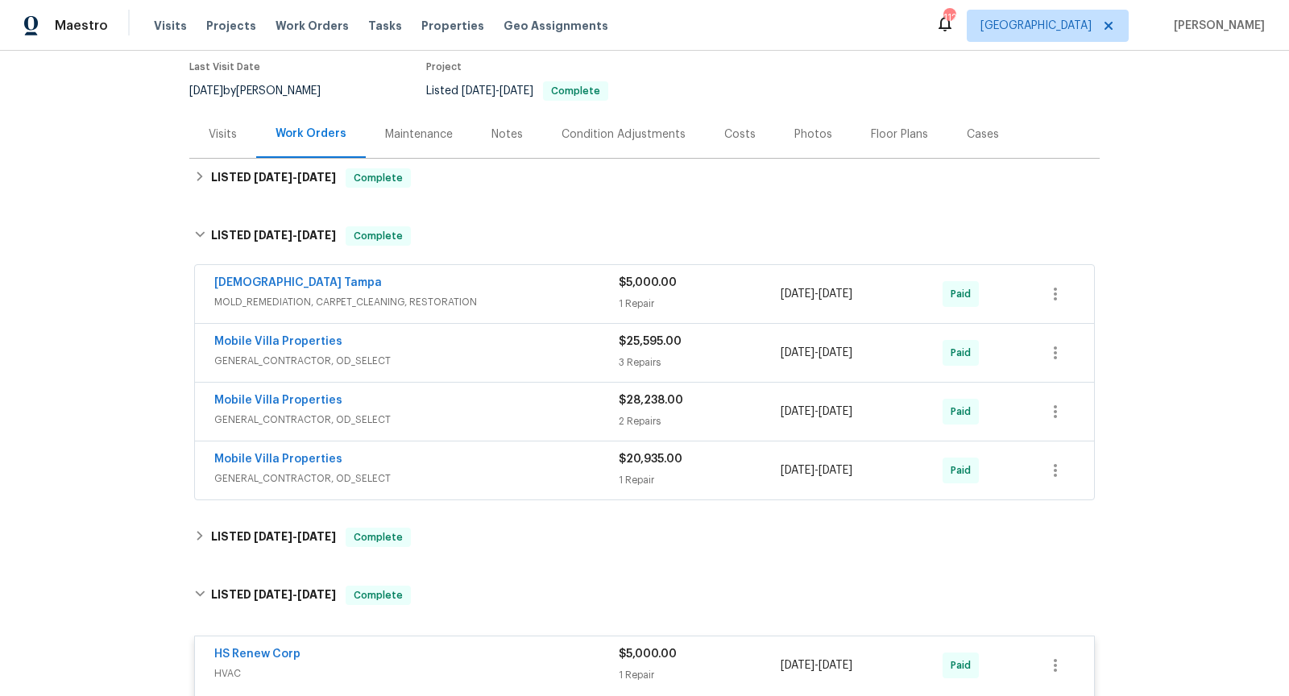
click at [463, 296] on span "MOLD_REMEDIATION, CARPET_CLEANING, RESTORATION" at bounding box center [416, 302] width 404 height 16
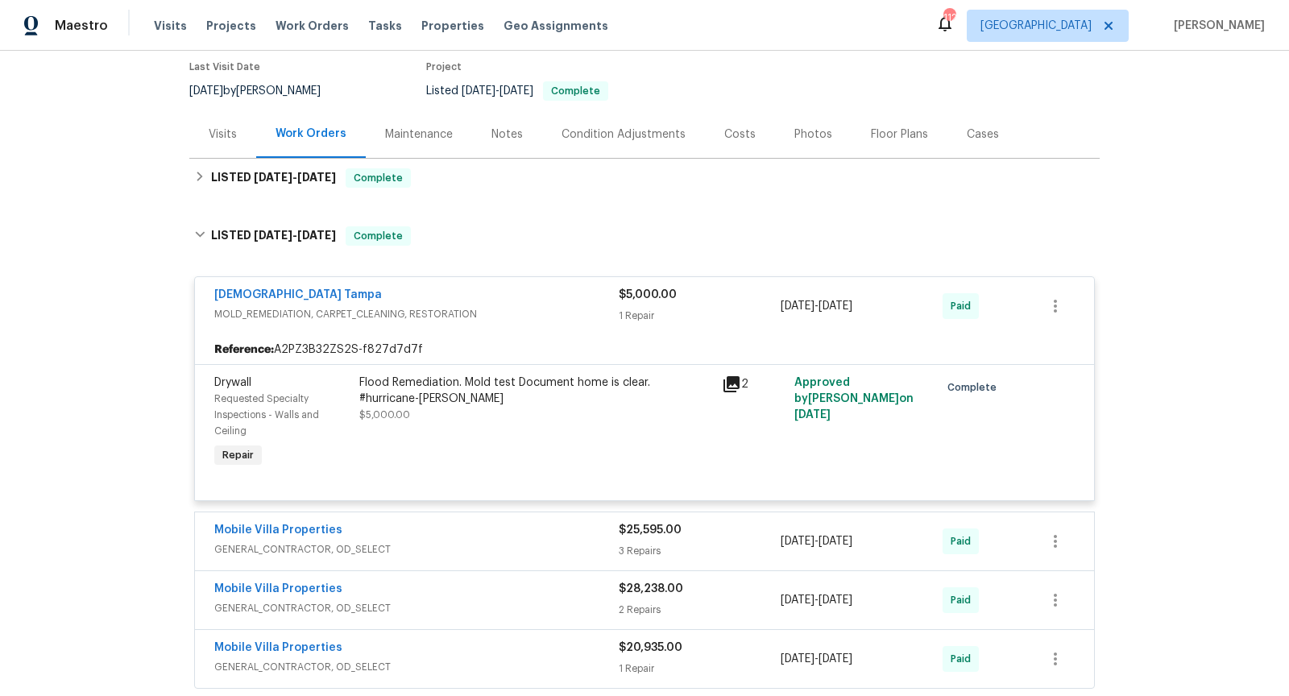
click at [463, 296] on div "[DEMOGRAPHIC_DATA] Tampa" at bounding box center [416, 296] width 404 height 19
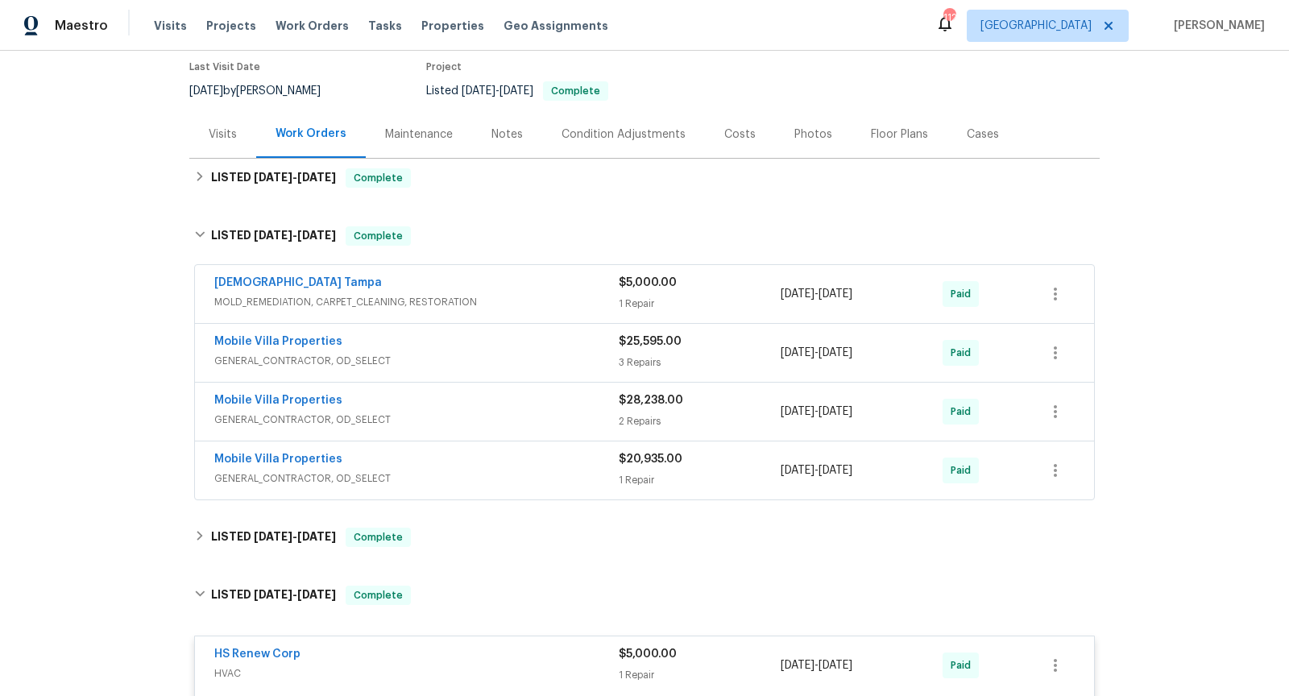
click at [469, 342] on div "Mobile Villa Properties" at bounding box center [416, 342] width 404 height 19
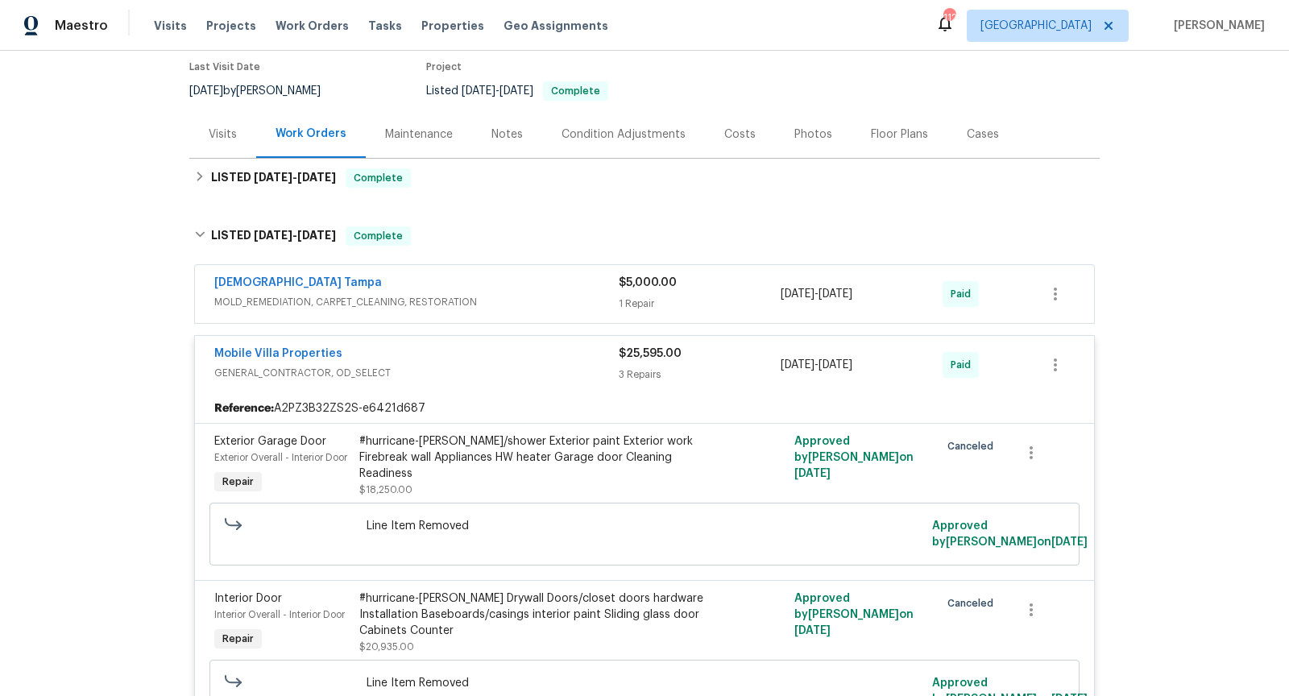
click at [470, 361] on div "Mobile Villa Properties" at bounding box center [416, 355] width 404 height 19
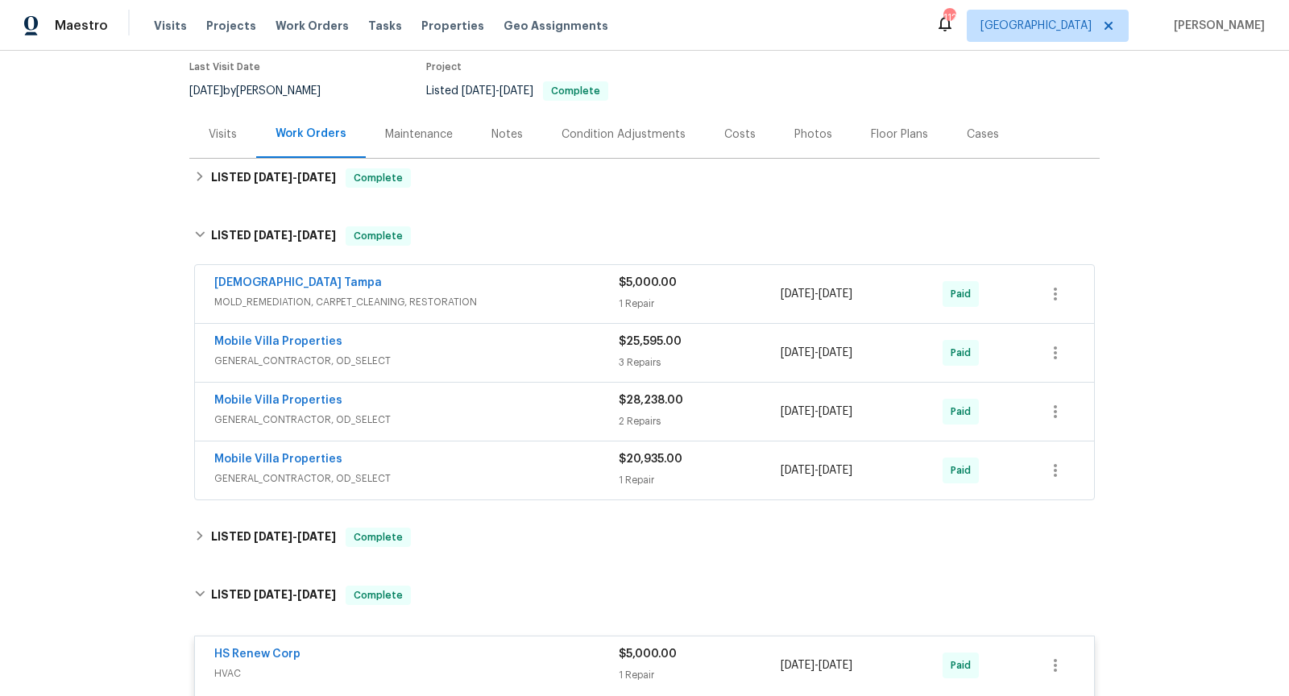
click at [450, 412] on span "GENERAL_CONTRACTOR, OD_SELECT" at bounding box center [416, 420] width 404 height 16
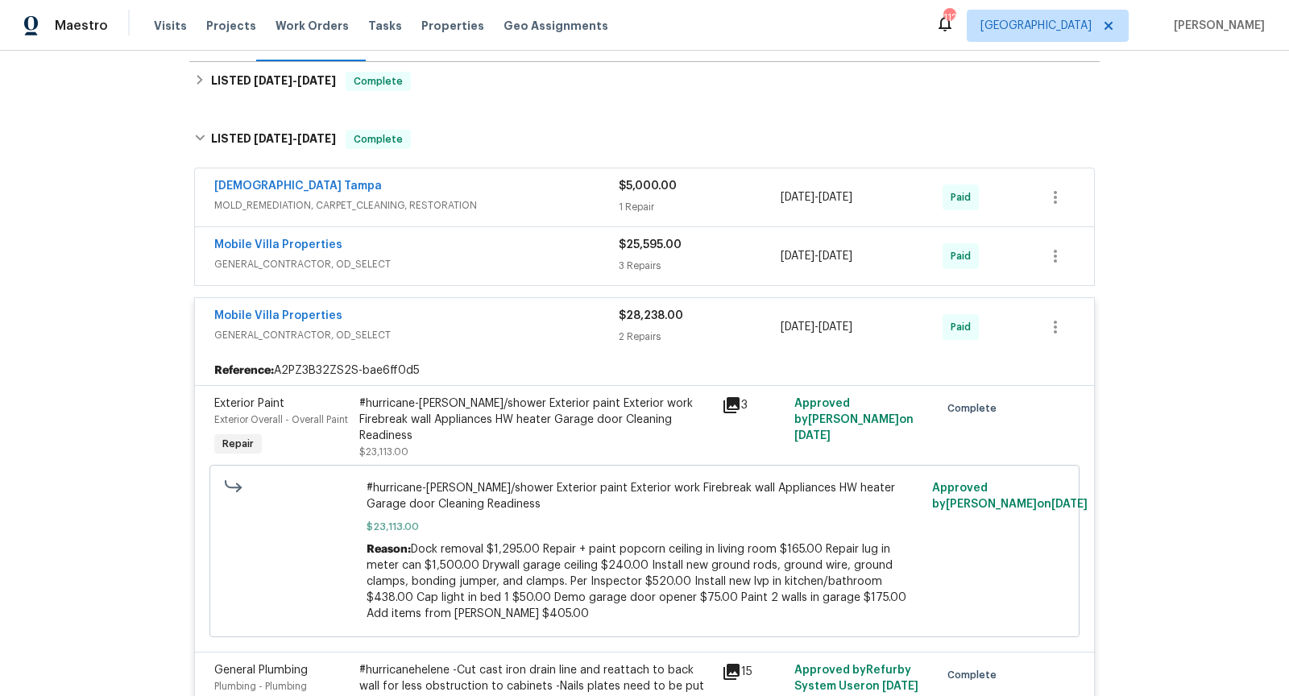
scroll to position [231, 0]
click at [451, 313] on div "Mobile Villa Properties" at bounding box center [416, 316] width 404 height 19
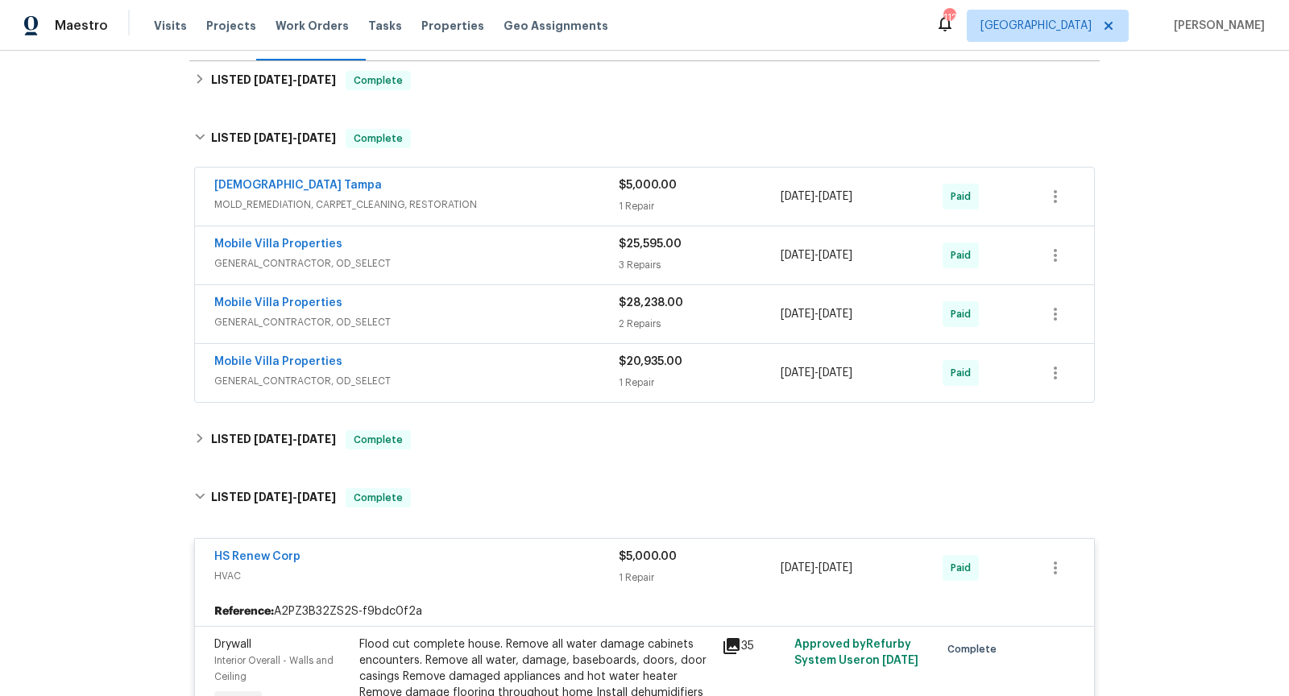
click at [454, 362] on div "Mobile Villa Properties" at bounding box center [416, 363] width 404 height 19
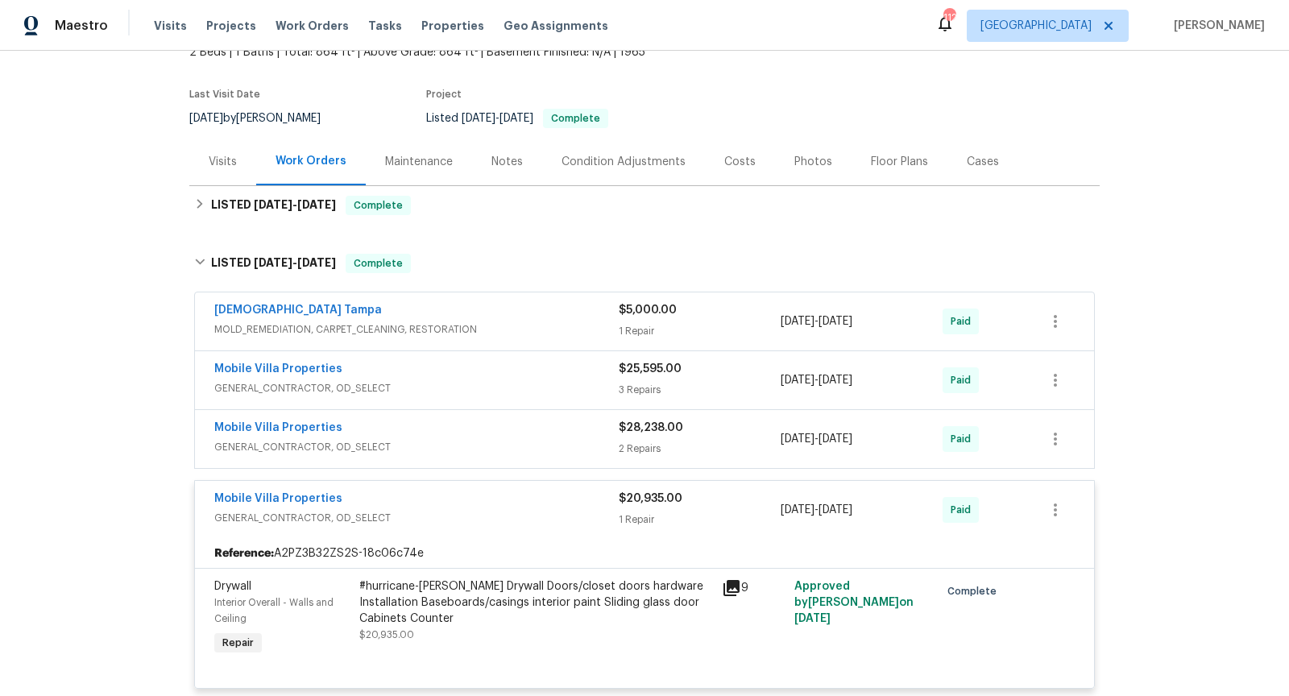
scroll to position [105, 0]
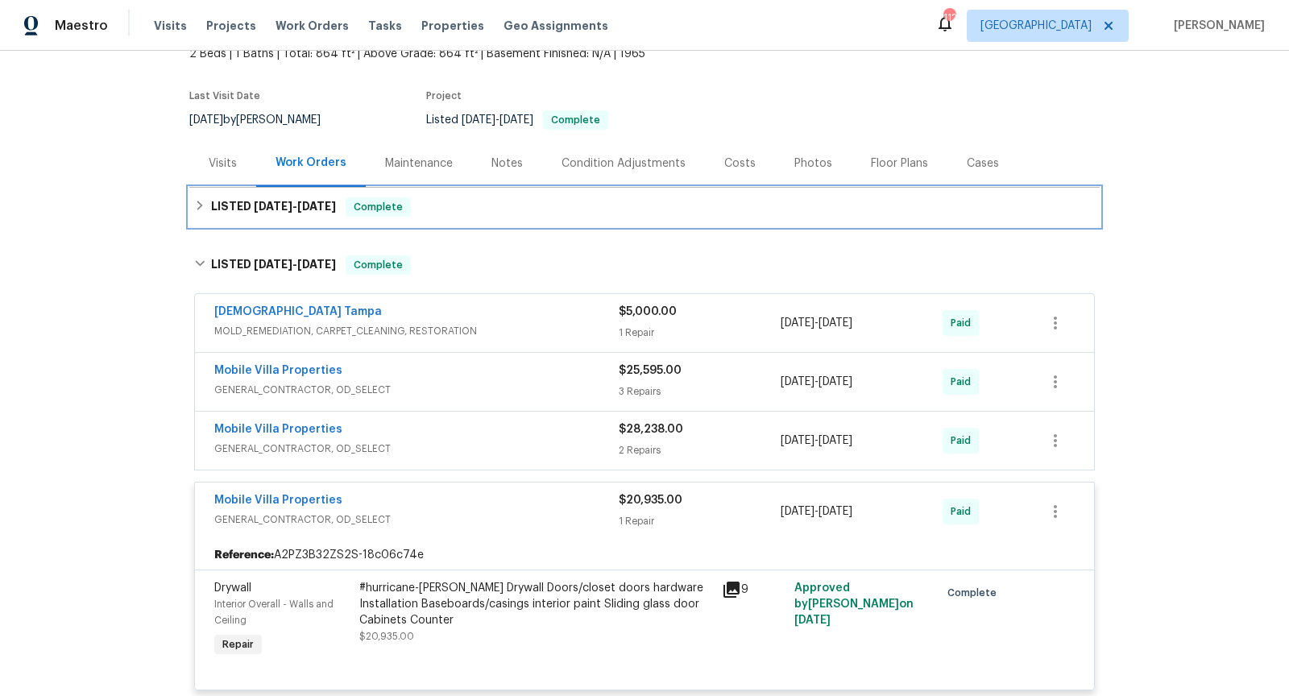
click at [456, 211] on div "LISTED [DATE] - [DATE] Complete" at bounding box center [644, 206] width 900 height 19
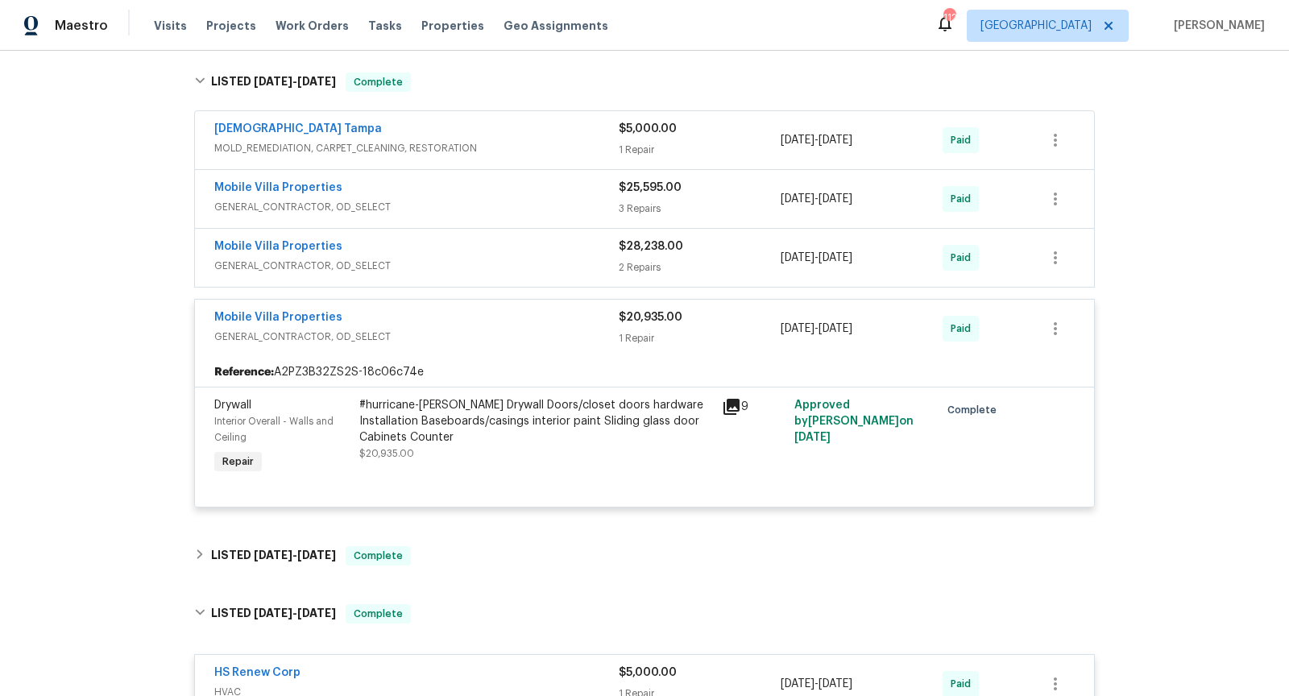
scroll to position [383, 0]
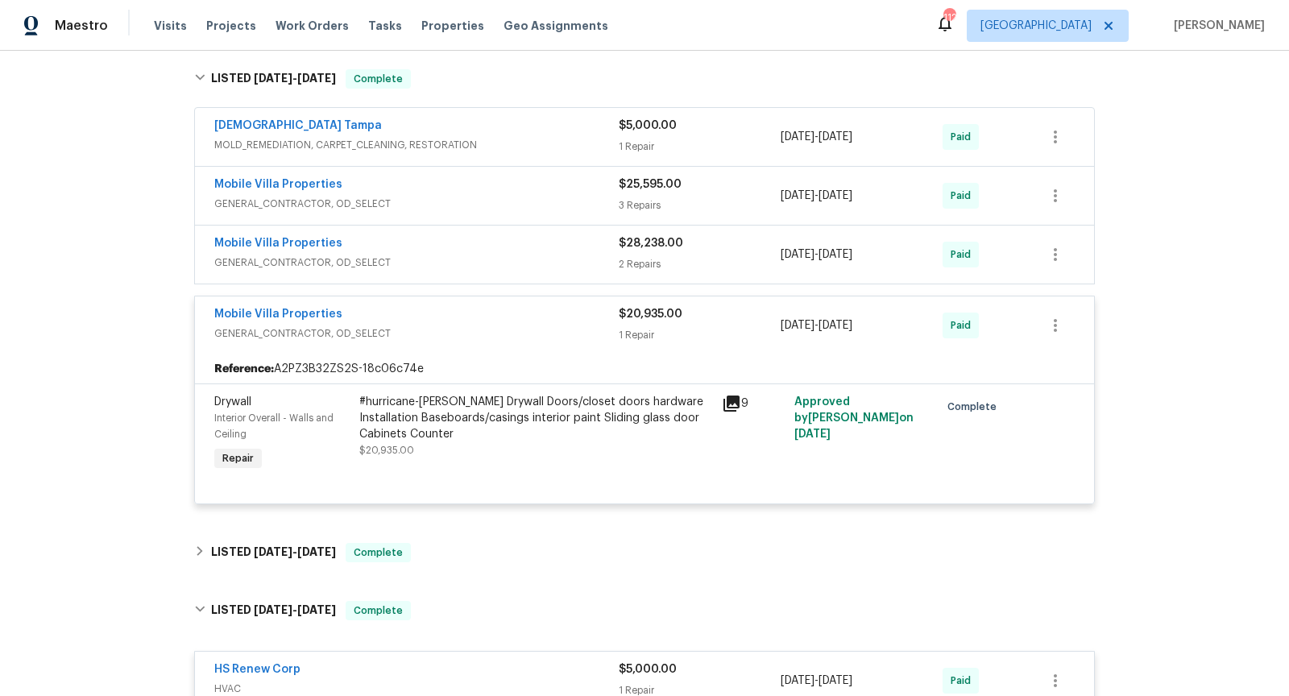
click at [536, 255] on span "GENERAL_CONTRACTOR, OD_SELECT" at bounding box center [416, 263] width 404 height 16
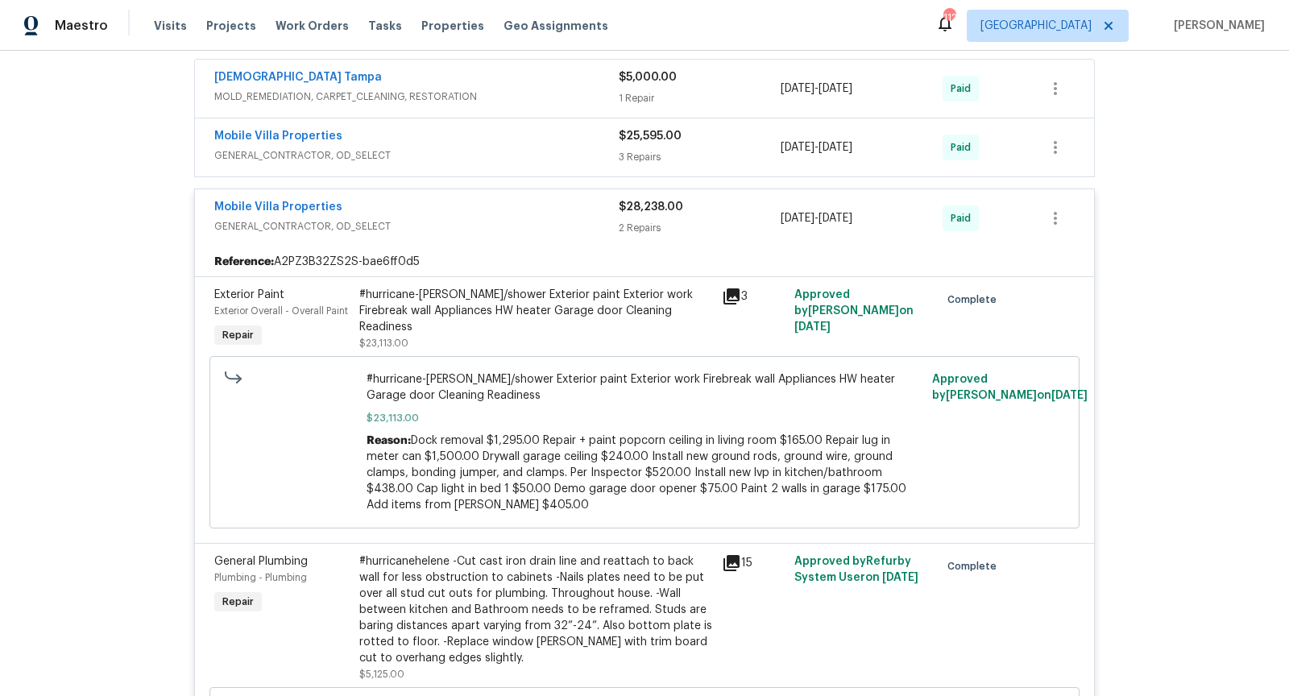
scroll to position [425, 0]
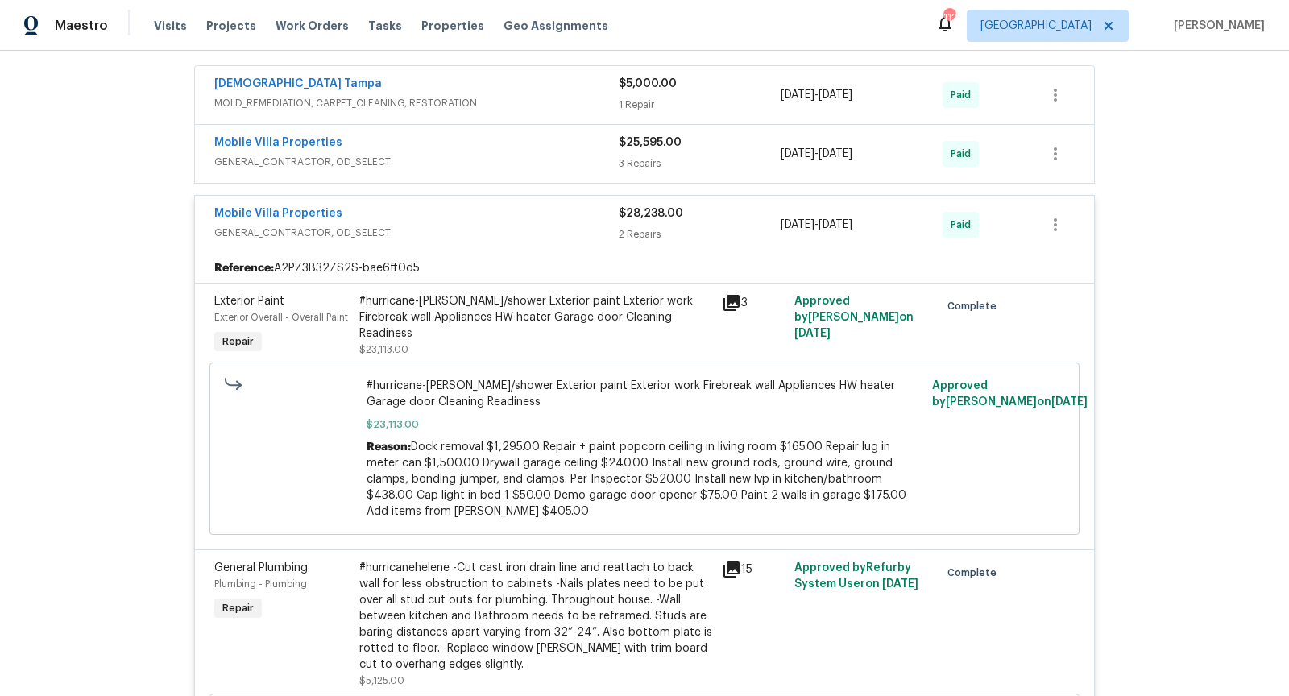
click at [501, 158] on span "GENERAL_CONTRACTOR, OD_SELECT" at bounding box center [416, 162] width 404 height 16
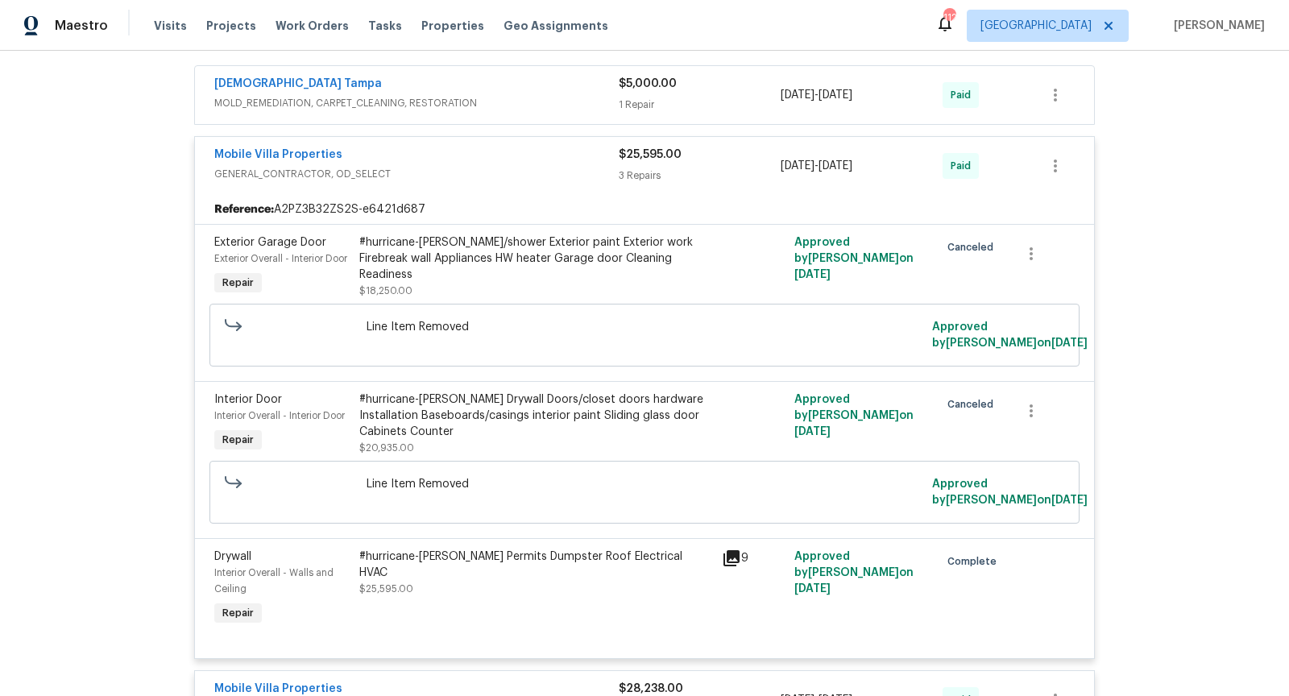
click at [527, 95] on span "MOLD_REMEDIATION, CARPET_CLEANING, RESTORATION" at bounding box center [416, 103] width 404 height 16
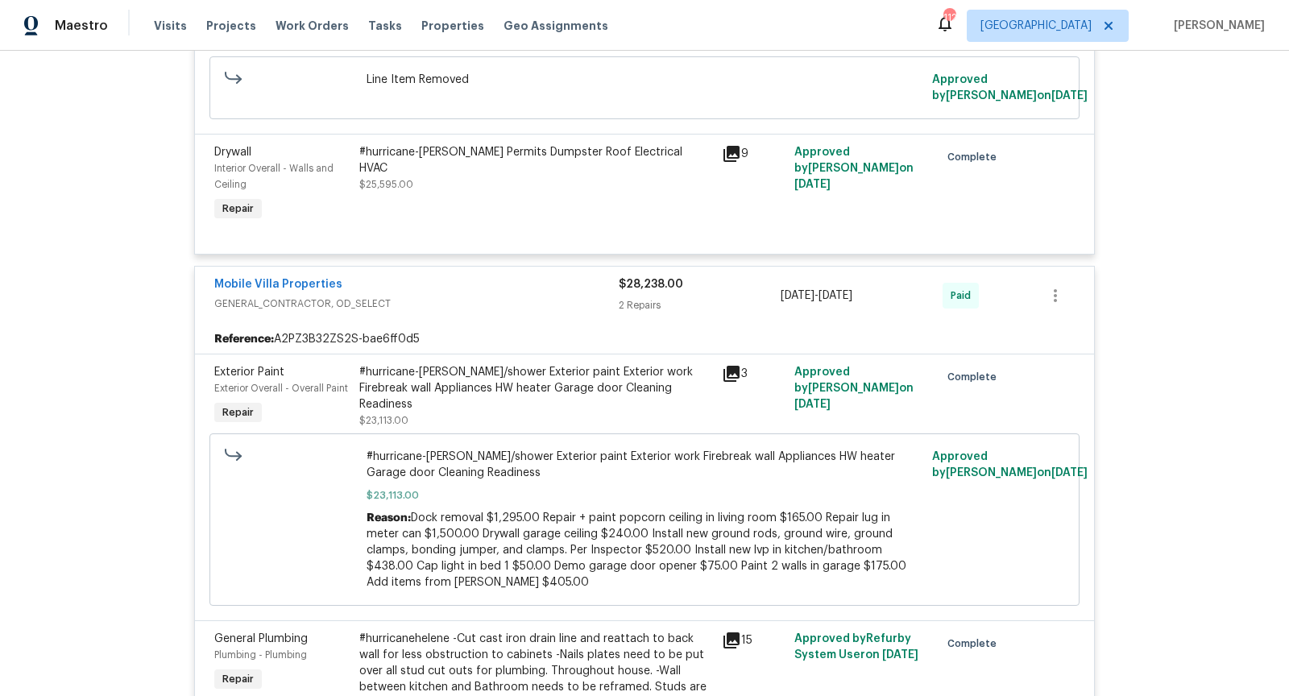
scroll to position [0, 0]
